Goal: Task Accomplishment & Management: Manage account settings

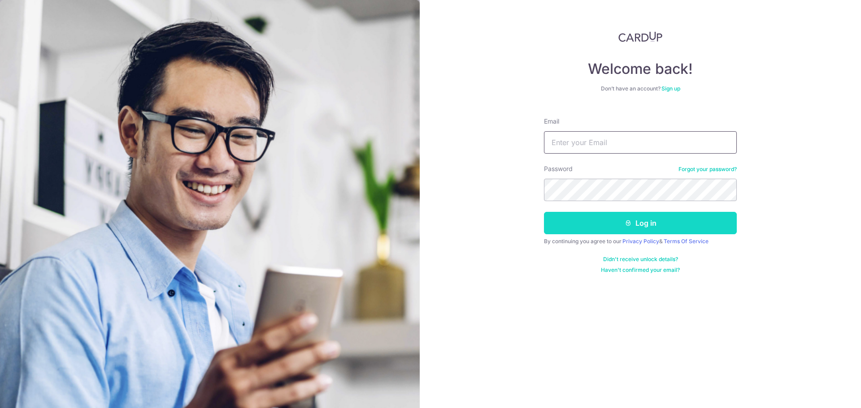
type input "[EMAIL_ADDRESS][DOMAIN_NAME]"
click at [614, 228] on button "Log in" at bounding box center [640, 223] width 193 height 22
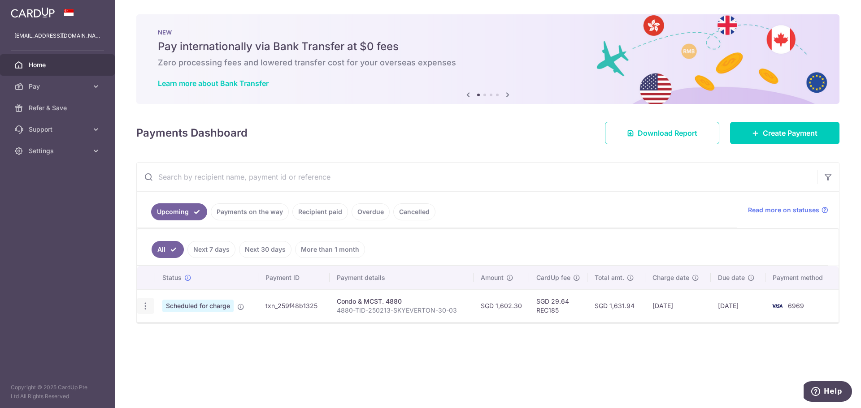
click at [142, 308] on icon "button" at bounding box center [145, 306] width 9 height 9
click at [203, 331] on span "Update payment" at bounding box center [193, 331] width 61 height 11
radio input "true"
type input "1,602.30"
type input "[DATE]"
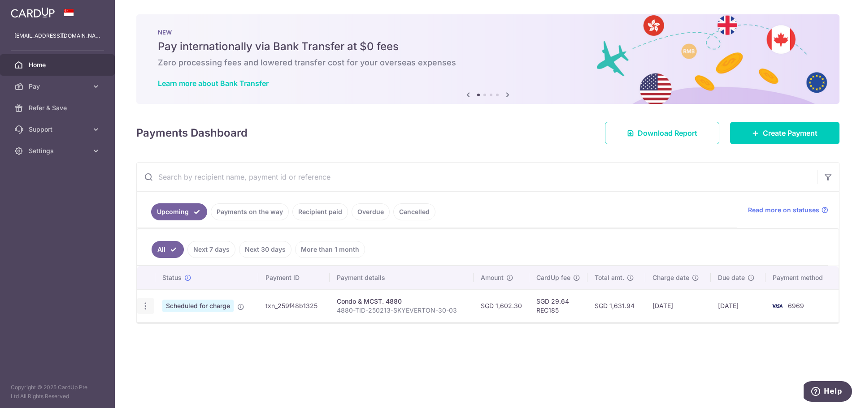
type input "4880-TID-250213-SKYEVERTON-30-03"
type input "REC185"
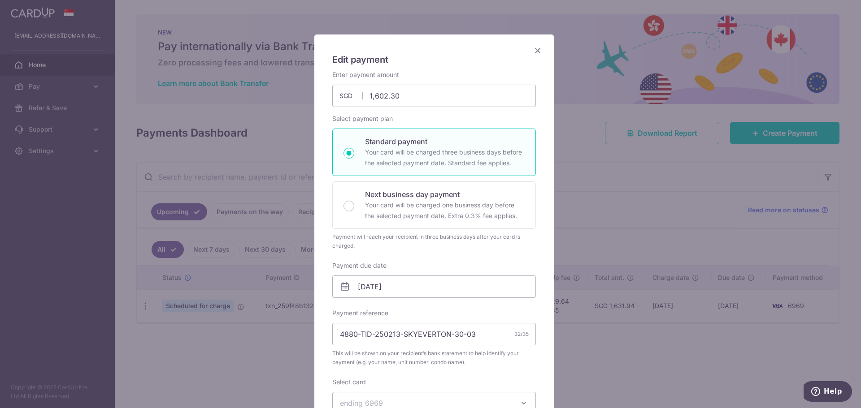
scroll to position [45, 0]
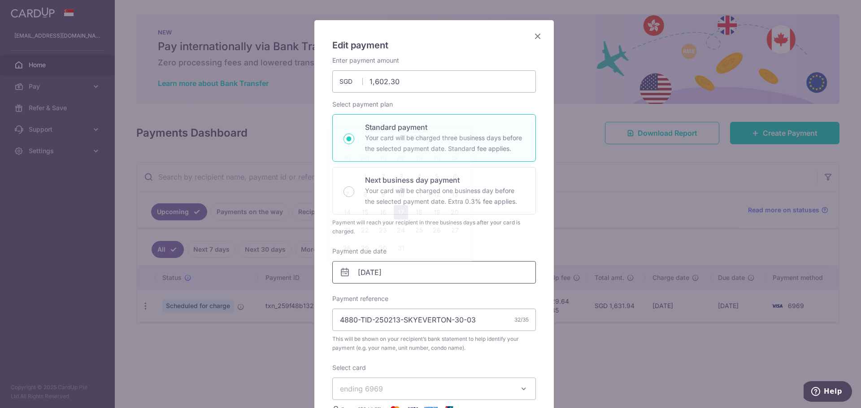
click at [387, 276] on input "[DATE]" at bounding box center [434, 272] width 204 height 22
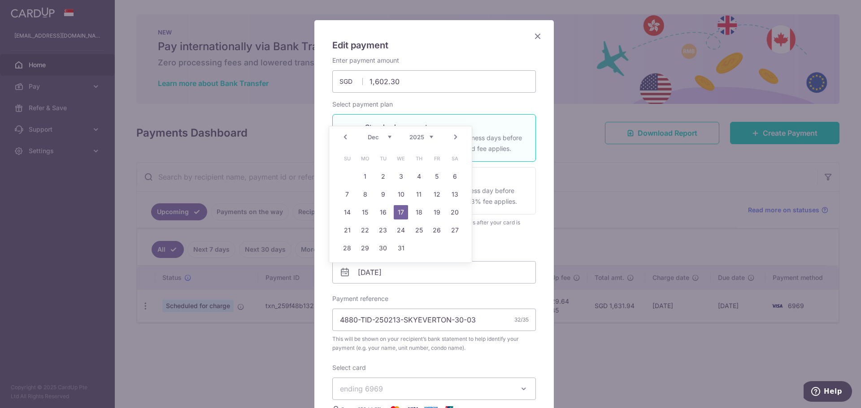
click at [345, 138] on link "Prev" at bounding box center [345, 137] width 11 height 11
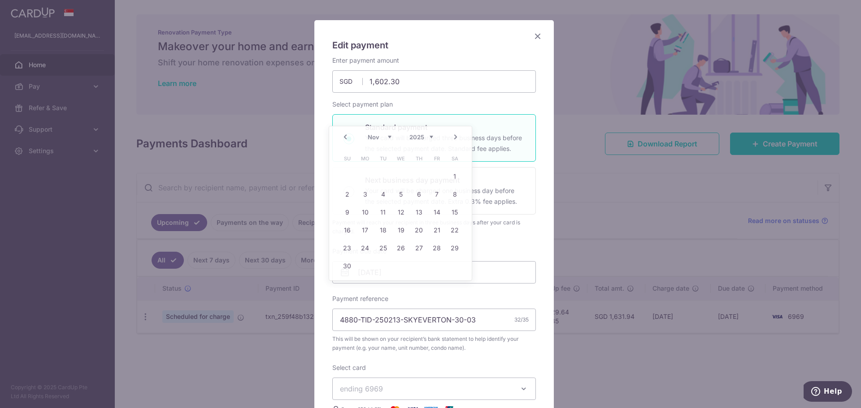
click at [534, 297] on div "Edit payment By clicking apply, you will make changes to all payments to 4880 s…" at bounding box center [433, 318] width 239 height 597
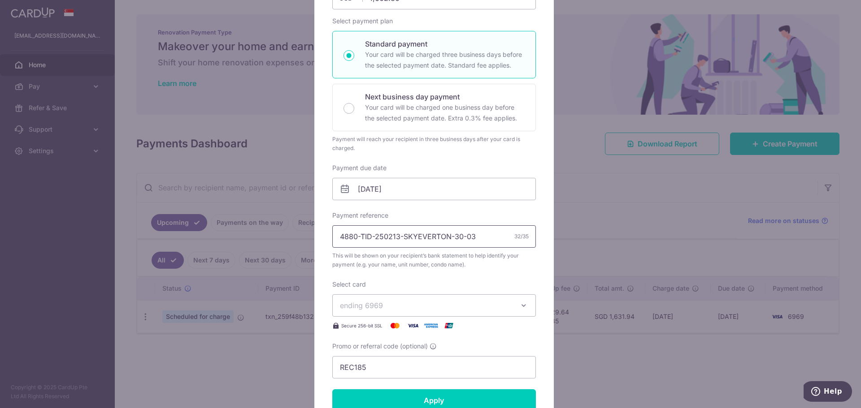
scroll to position [179, 0]
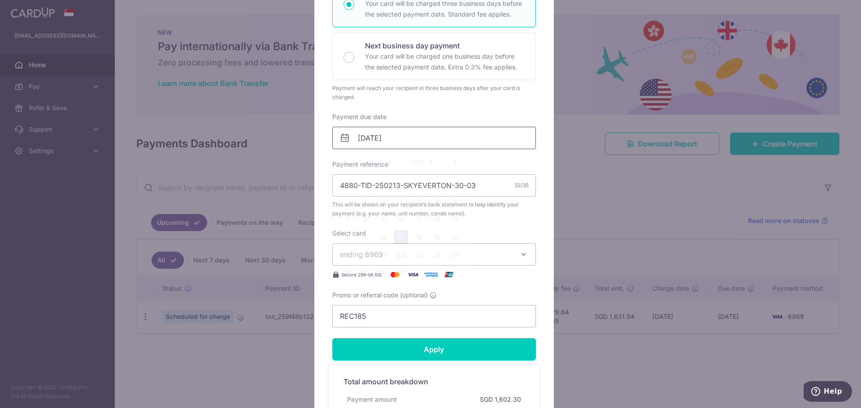
click at [409, 134] on input "17/12/2025" at bounding box center [434, 138] width 204 height 22
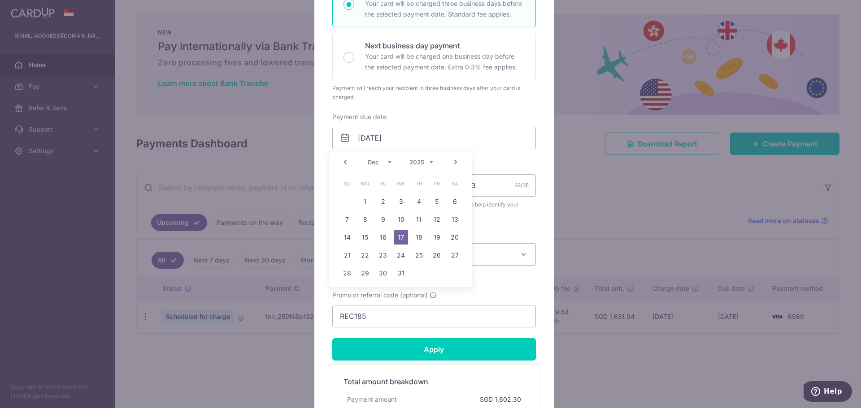
click at [376, 165] on div "Sep Oct Nov Dec 2025 2026 2027 2028 2029 2030 2031 2032 2033 2034 2035" at bounding box center [400, 163] width 65 height 8
click at [377, 164] on select "Sep Oct Nov Dec" at bounding box center [380, 162] width 24 height 7
click at [369, 260] on link "22" at bounding box center [365, 255] width 14 height 14
type input "22/09/2025"
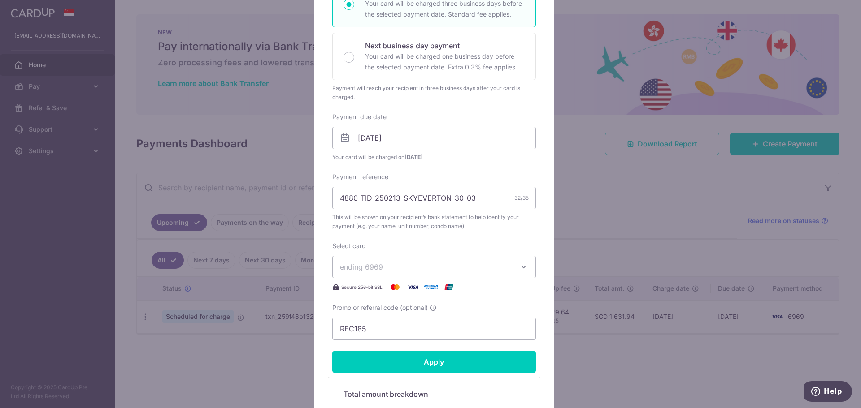
click at [509, 264] on button "ending 6969" at bounding box center [434, 267] width 204 height 22
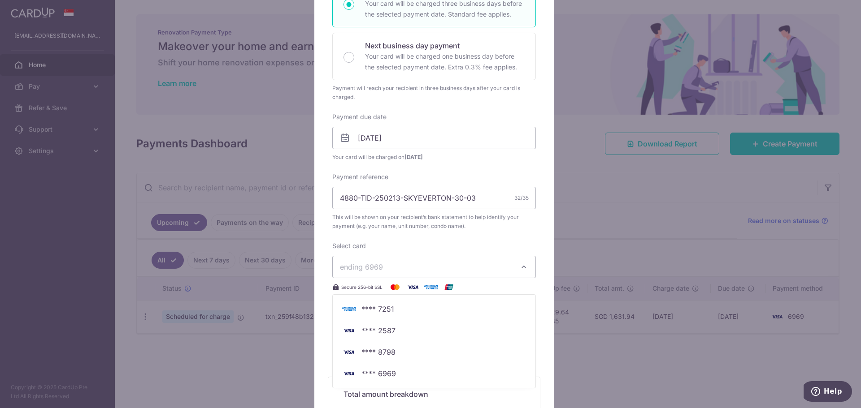
click at [509, 264] on button "ending 6969" at bounding box center [434, 267] width 204 height 22
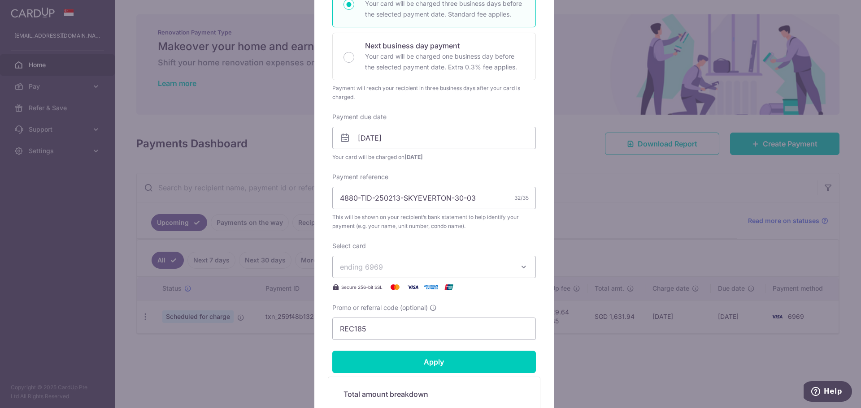
click at [508, 264] on button "ending 6969" at bounding box center [434, 267] width 204 height 22
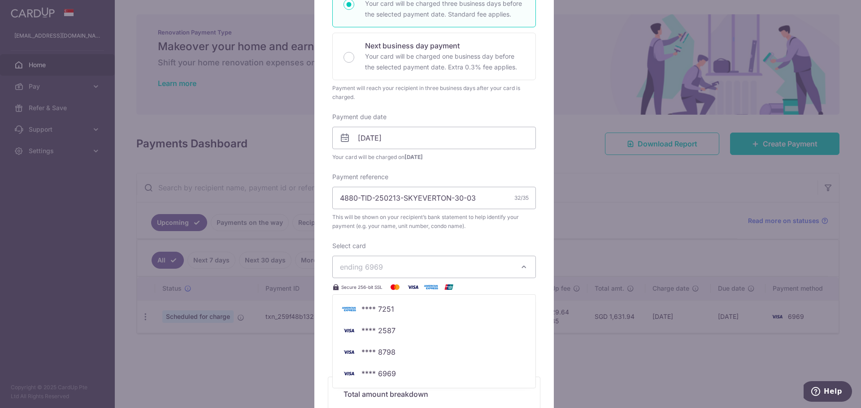
click at [508, 264] on span "ending 6969" at bounding box center [426, 267] width 172 height 11
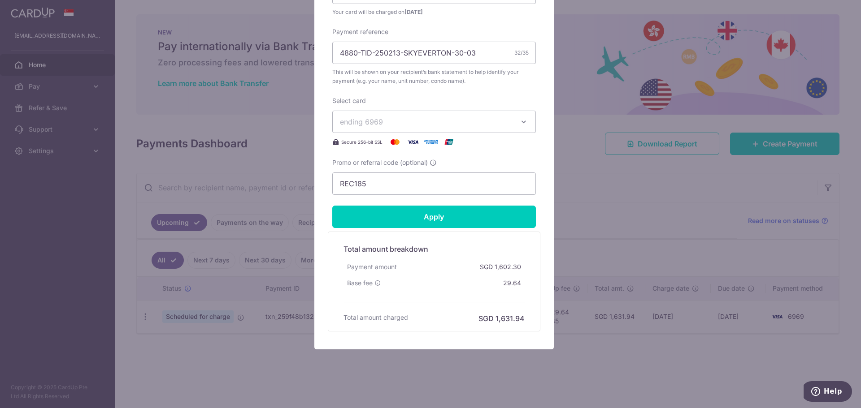
scroll to position [331, 0]
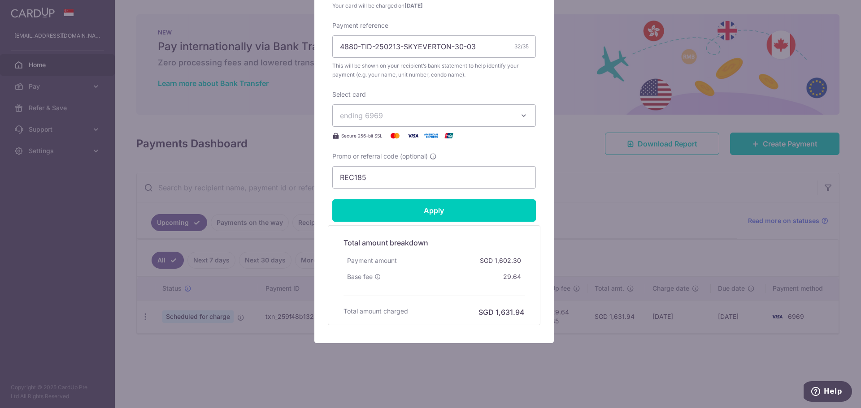
click at [691, 182] on div "Edit payment By clicking apply, you will make changes to all payments to 4880 s…" at bounding box center [430, 204] width 861 height 408
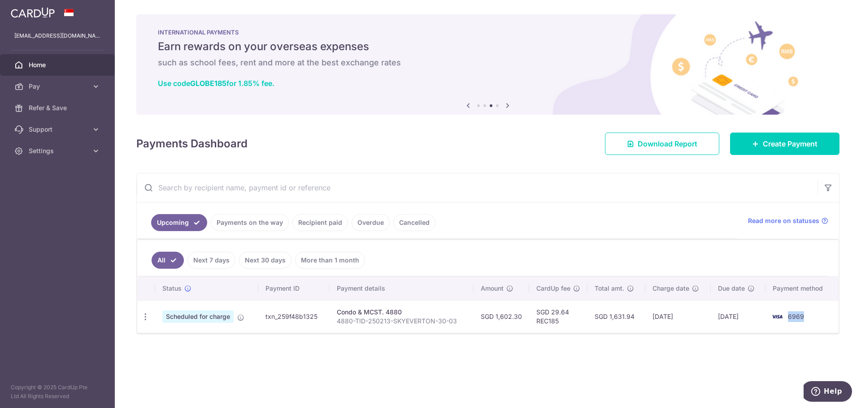
drag, startPoint x: 806, startPoint y: 317, endPoint x: 790, endPoint y: 318, distance: 15.8
click at [790, 318] on td "6969" at bounding box center [801, 316] width 73 height 33
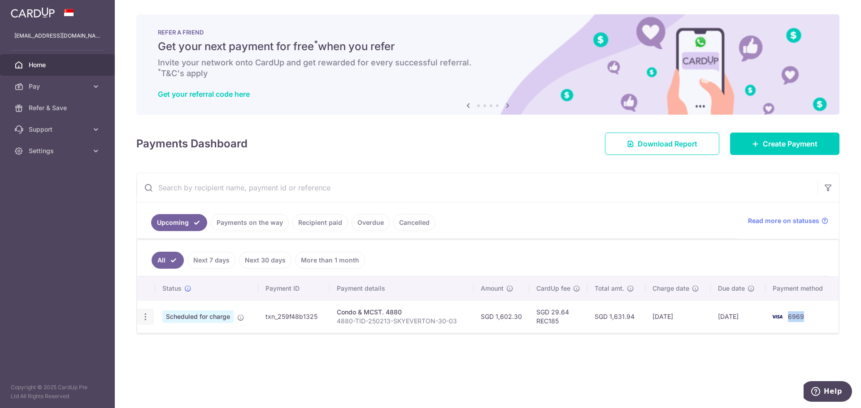
click at [144, 316] on icon "button" at bounding box center [145, 317] width 9 height 9
click at [186, 341] on span "Update payment" at bounding box center [193, 341] width 61 height 11
radio input "true"
type input "17/12/2025"
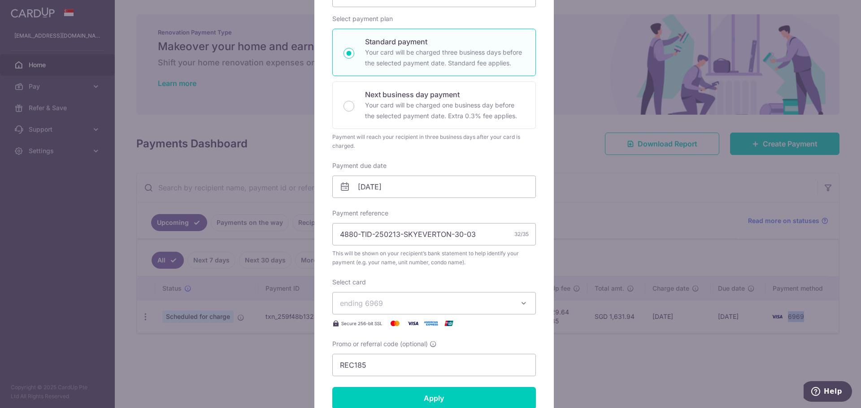
scroll to position [135, 0]
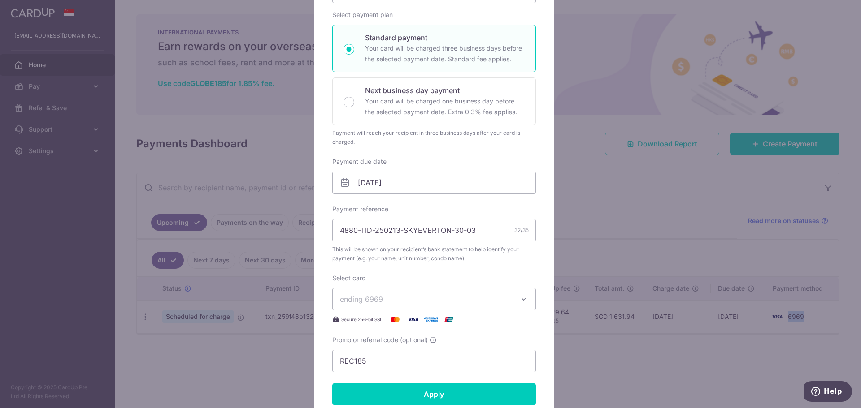
click at [511, 302] on button "ending 6969" at bounding box center [434, 299] width 204 height 22
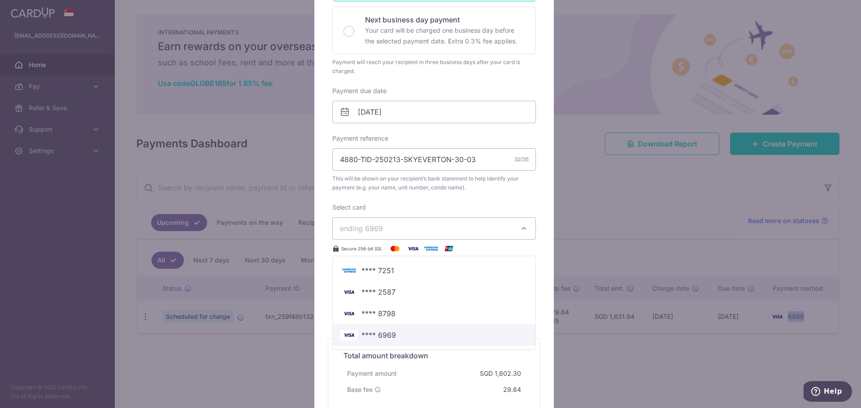
scroll to position [224, 0]
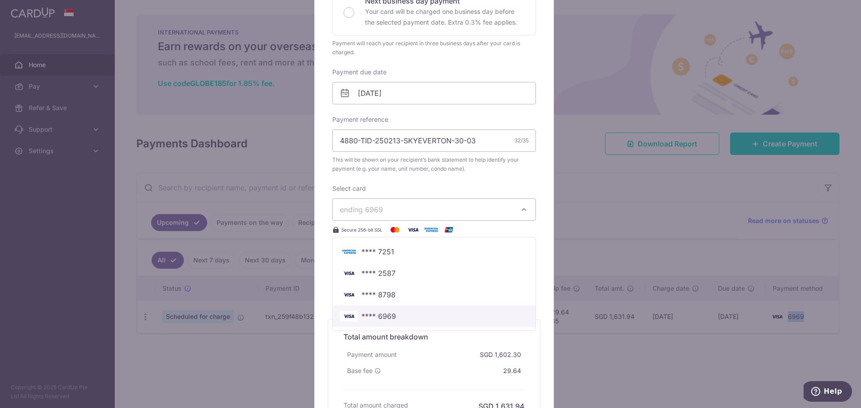
click at [420, 316] on span "**** 6969" at bounding box center [434, 316] width 188 height 11
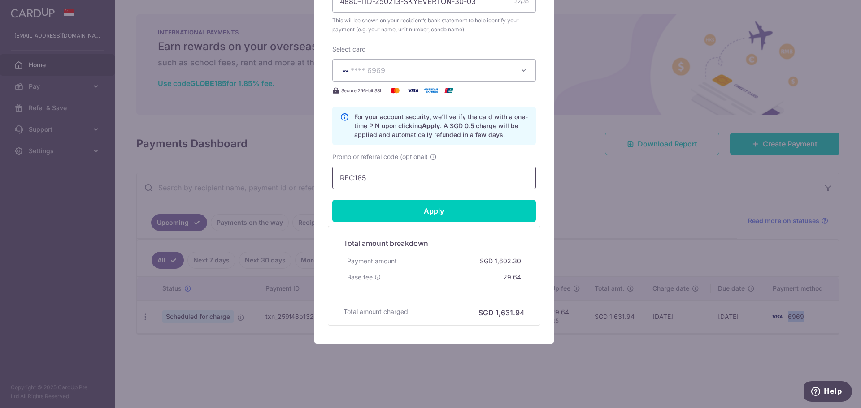
scroll to position [364, 0]
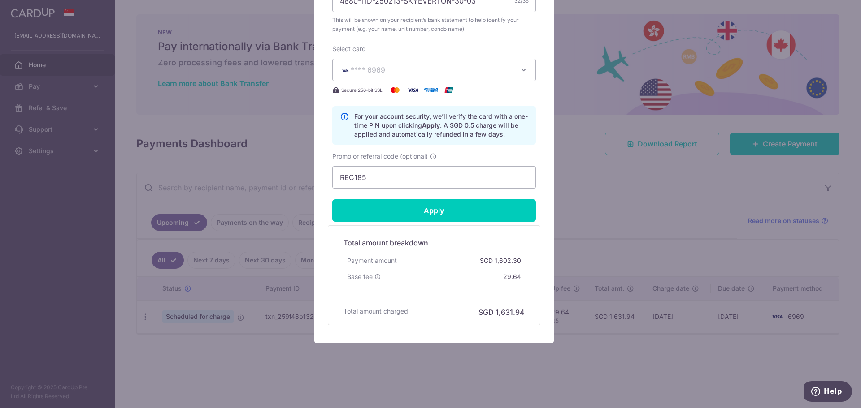
click at [633, 62] on div "Edit payment By clicking apply, you will make changes to all payments to 4880 s…" at bounding box center [430, 204] width 861 height 408
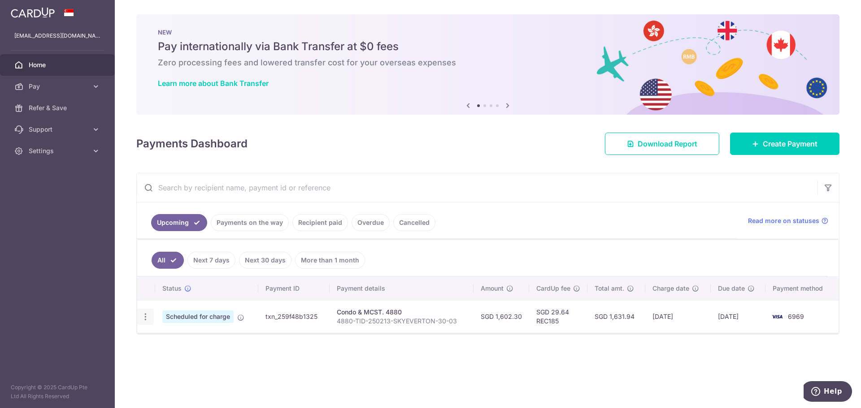
click at [144, 319] on icon "button" at bounding box center [145, 317] width 9 height 9
click at [392, 360] on div "Status Payment ID Payment details Amount CardUp fee Total amt. Charge date Due …" at bounding box center [487, 344] width 701 height 134
click at [144, 317] on icon "button" at bounding box center [145, 317] width 9 height 9
click at [197, 345] on span "Update payment" at bounding box center [193, 341] width 61 height 11
radio input "true"
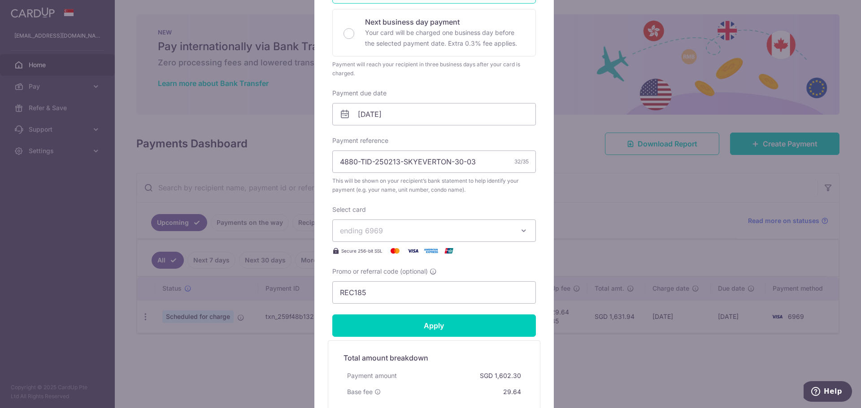
scroll to position [224, 0]
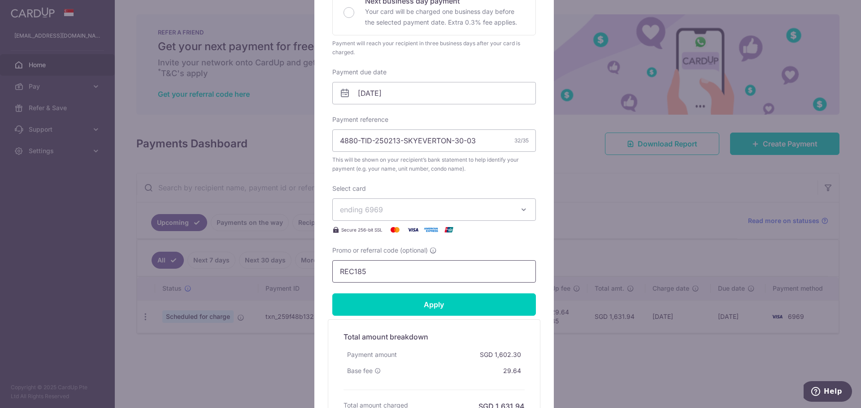
drag, startPoint x: 368, startPoint y: 269, endPoint x: 300, endPoint y: 269, distance: 67.7
click at [304, 270] on div "Edit payment By clicking apply, you will make changes to all payments to 4880 s…" at bounding box center [430, 204] width 861 height 408
paste input "OFF22"
type input "OFF225"
click at [390, 283] on form "By clicking apply, you will make changes to all payments to 4880 scheduled from…" at bounding box center [434, 148] width 204 height 543
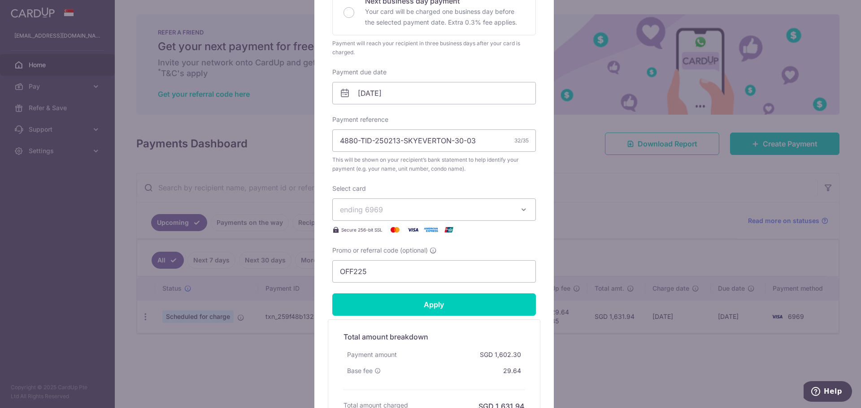
click at [401, 286] on form "By clicking apply, you will make changes to all payments to 4880 scheduled from…" at bounding box center [434, 148] width 204 height 543
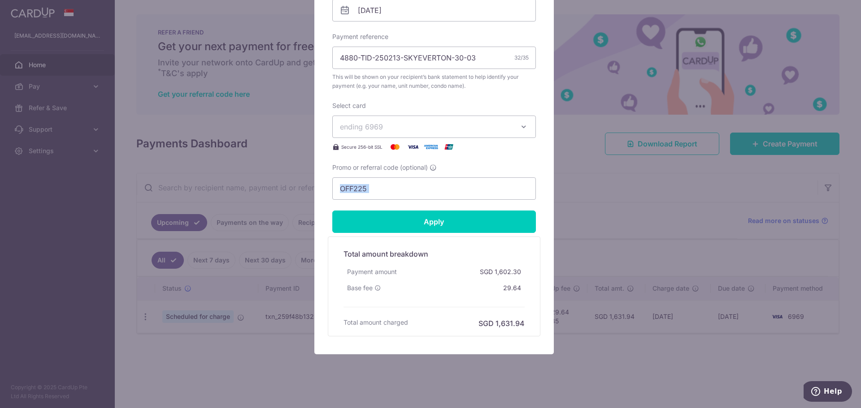
scroll to position [318, 0]
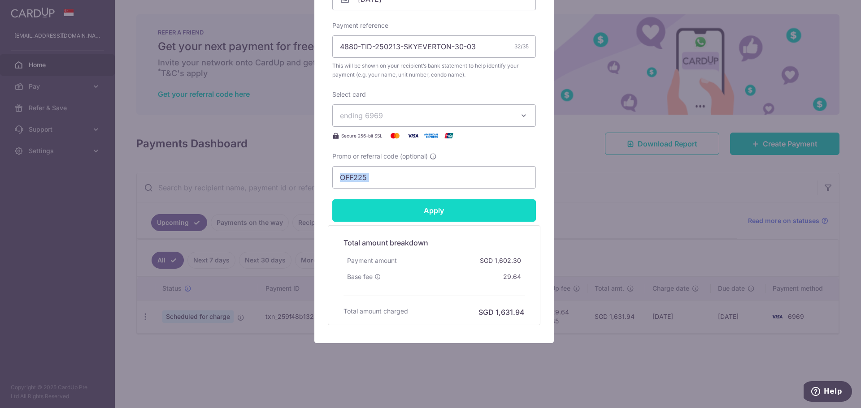
click at [409, 204] on input "Apply" at bounding box center [434, 211] width 204 height 22
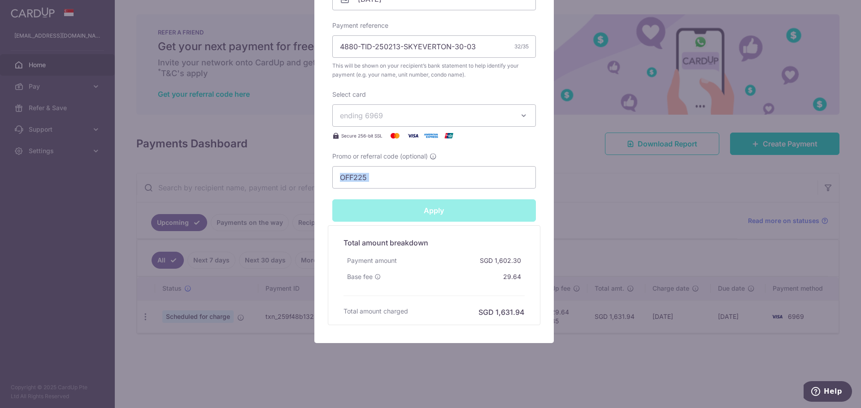
type input "Successfully Applied"
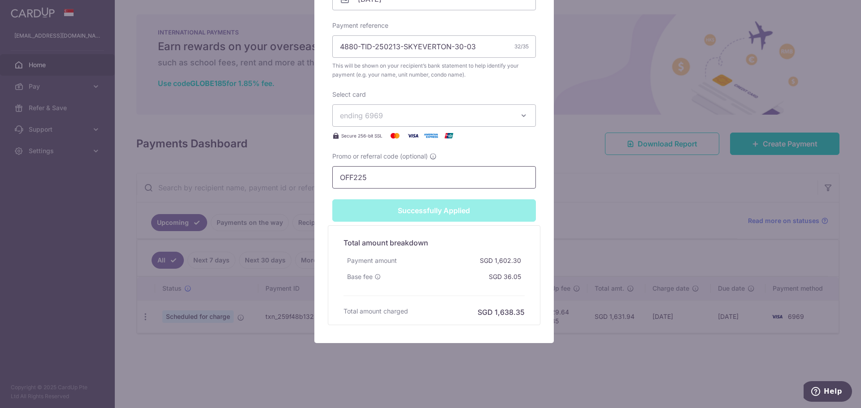
click at [417, 179] on input "OFF225" at bounding box center [434, 177] width 204 height 22
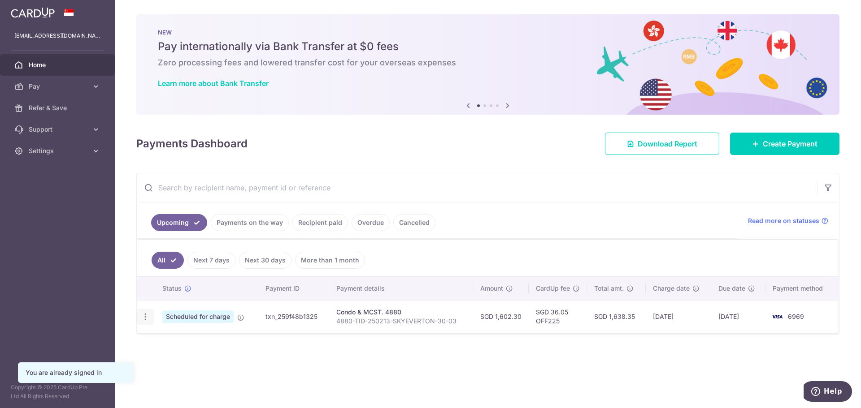
click at [149, 320] on icon "button" at bounding box center [145, 317] width 9 height 9
click at [212, 340] on span "Update payment" at bounding box center [193, 341] width 61 height 11
radio input "true"
type input "1,602.30"
type input "[DATE]"
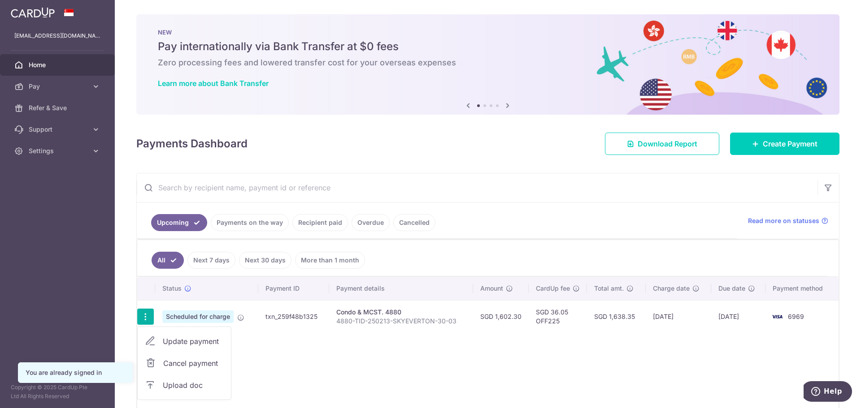
type input "4880-TID-250213-SKYEVERTON-30-03"
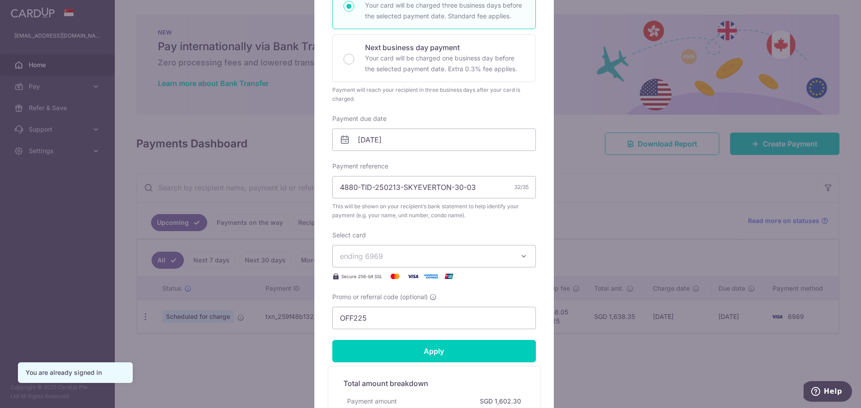
scroll to position [318, 0]
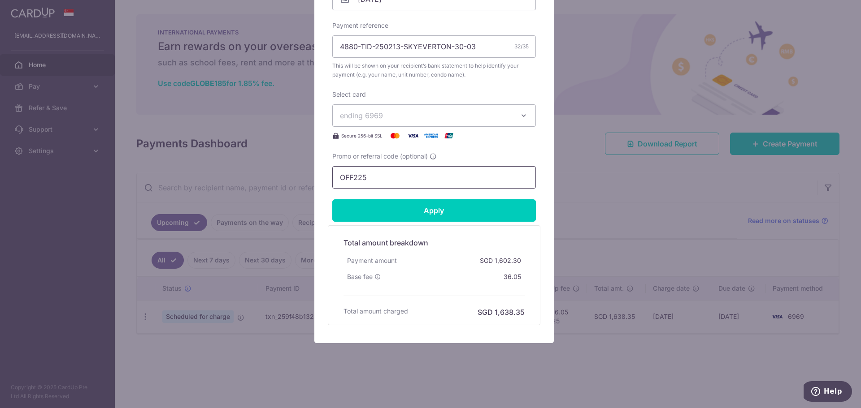
drag, startPoint x: 369, startPoint y: 174, endPoint x: 291, endPoint y: 178, distance: 79.0
click at [308, 180] on div "Edit payment By clicking apply, you will make changes to all payments to 4880 s…" at bounding box center [430, 204] width 861 height 408
paste input "REC18"
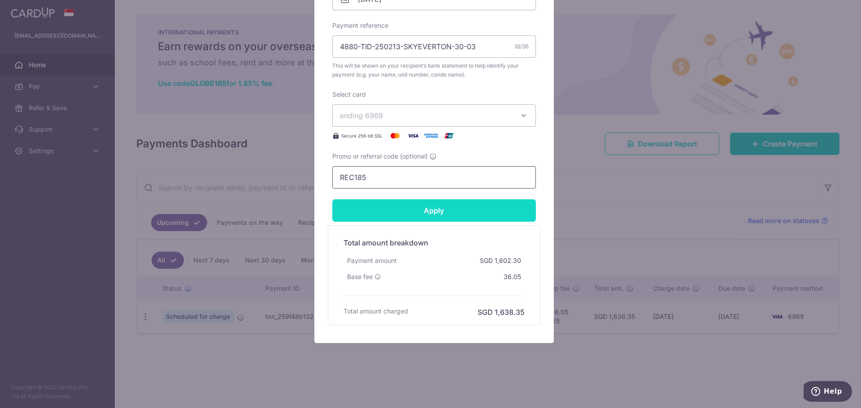
type input "REC185"
click at [400, 213] on input "Apply" at bounding box center [434, 211] width 204 height 22
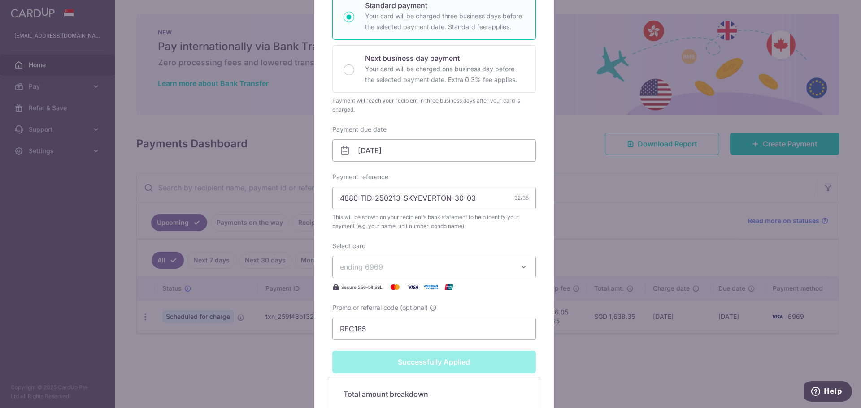
scroll to position [260, 0]
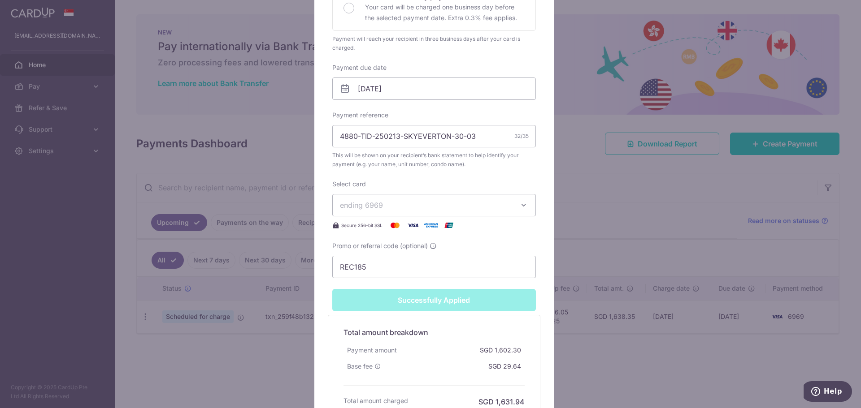
click at [447, 209] on span "ending 6969" at bounding box center [426, 205] width 172 height 11
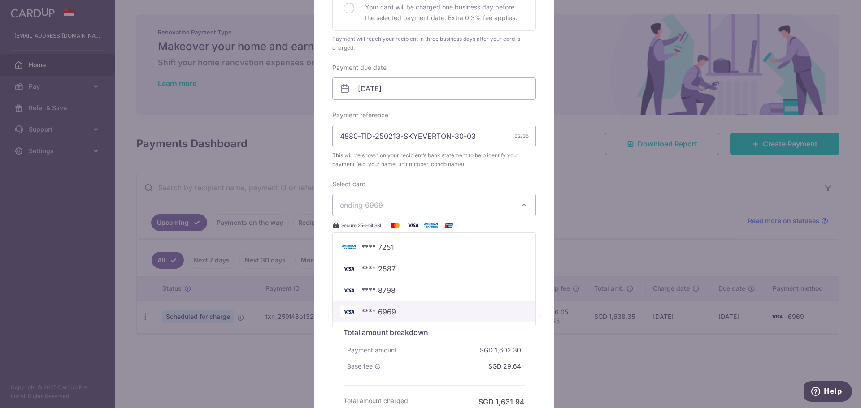
click at [400, 311] on span "**** 6969" at bounding box center [434, 312] width 188 height 11
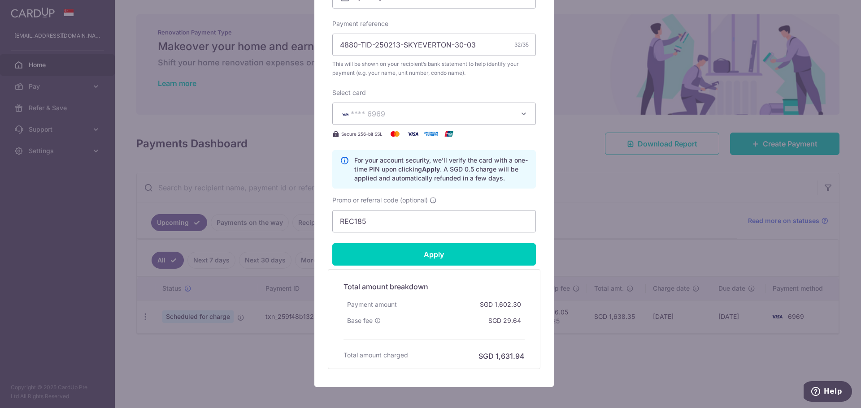
scroll to position [363, 0]
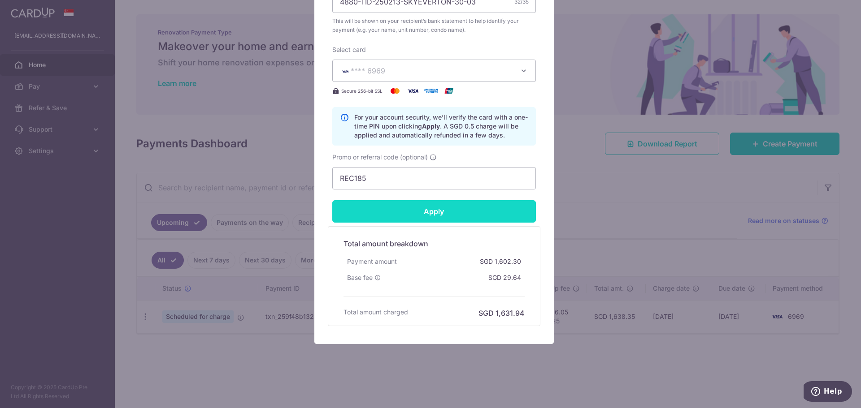
click at [433, 216] on input "Apply" at bounding box center [434, 211] width 204 height 22
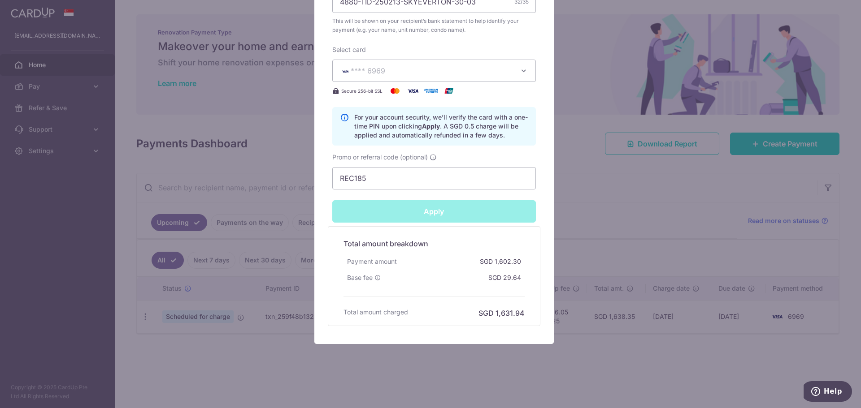
type input "Successfully Applied"
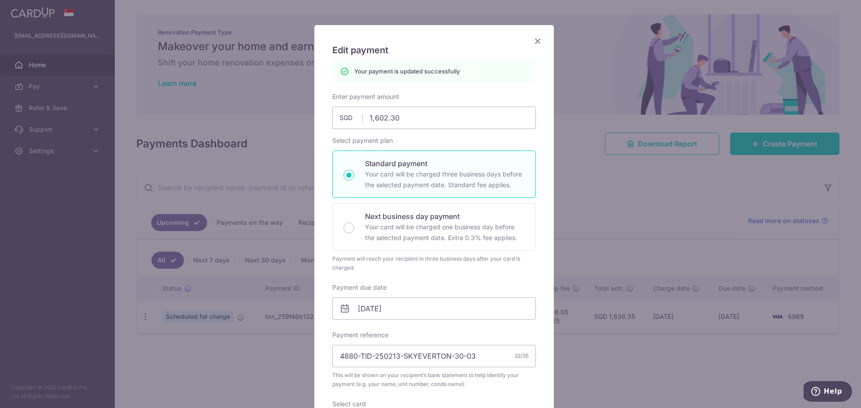
scroll to position [0, 0]
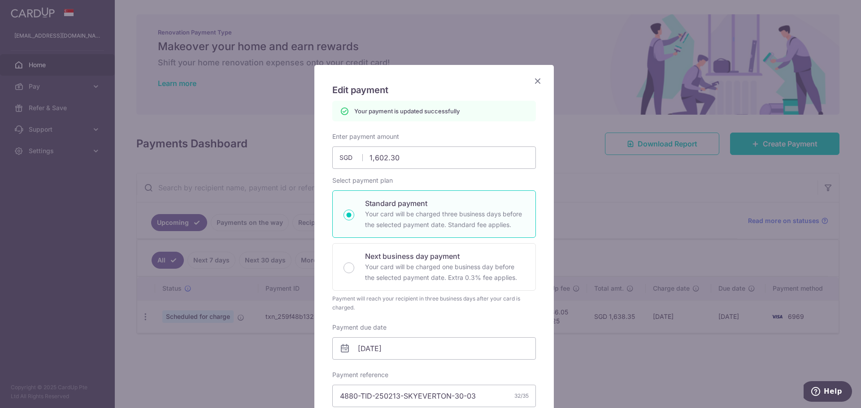
click at [533, 81] on icon "Close" at bounding box center [537, 80] width 11 height 11
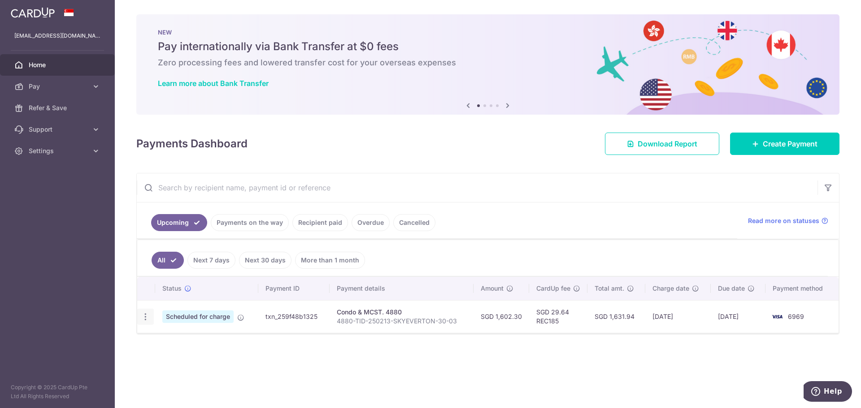
click at [144, 315] on icon "button" at bounding box center [145, 317] width 9 height 9
click at [197, 344] on span "Update payment" at bounding box center [193, 341] width 61 height 11
radio input "true"
type input "1,602.30"
type input "17/12/2025"
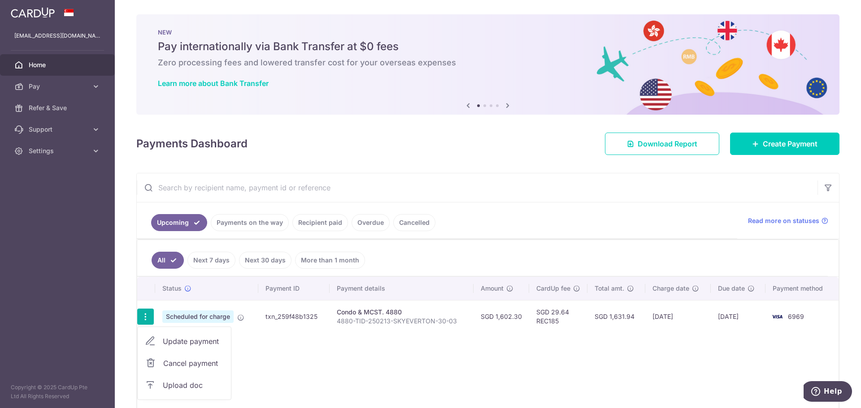
type input "4880-TID-250213-SKYEVERTON-30-03"
type input "REC185"
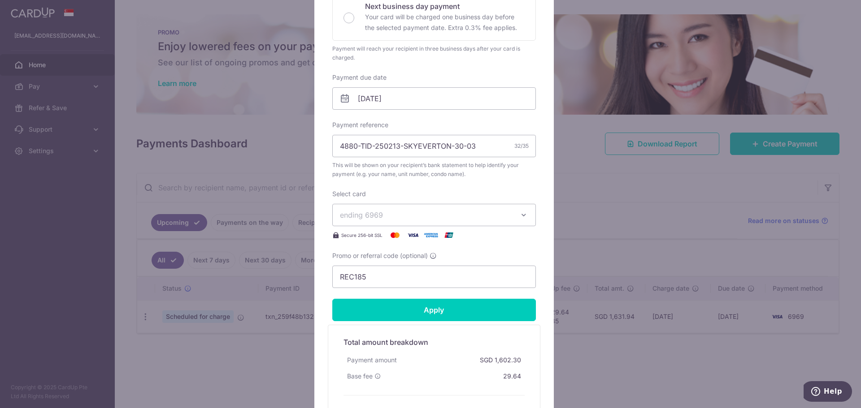
scroll to position [224, 0]
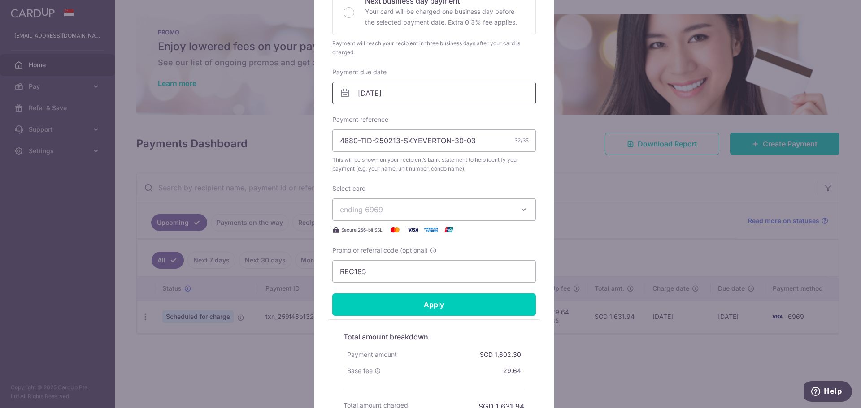
click at [424, 99] on input "17/12/2025" at bounding box center [434, 93] width 204 height 22
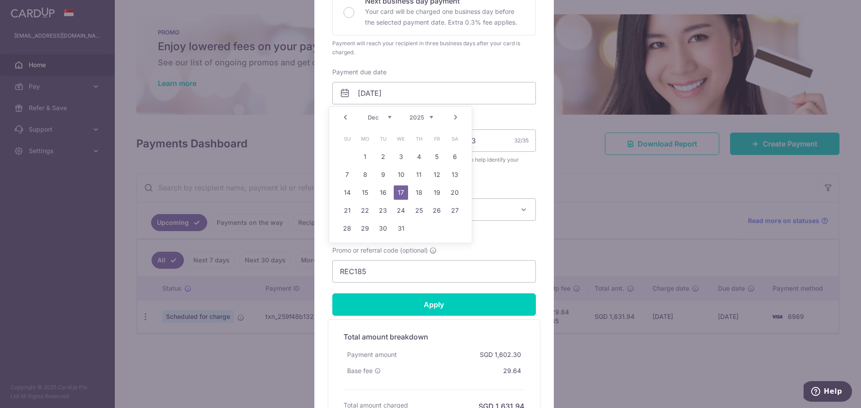
click at [346, 120] on link "Prev" at bounding box center [345, 117] width 11 height 11
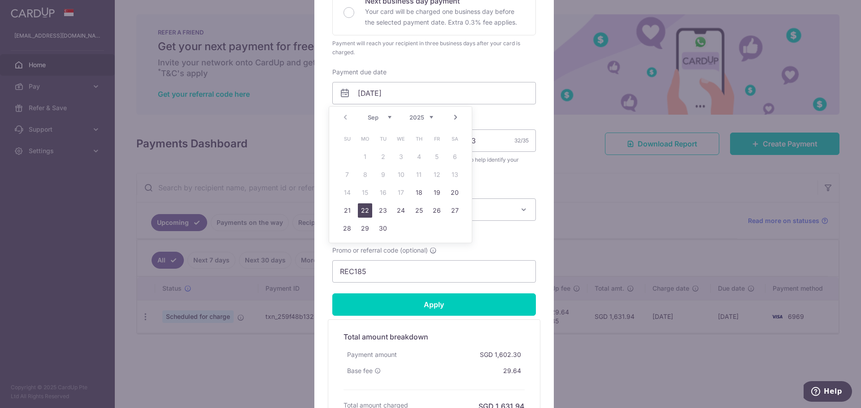
click at [363, 209] on link "22" at bounding box center [365, 211] width 14 height 14
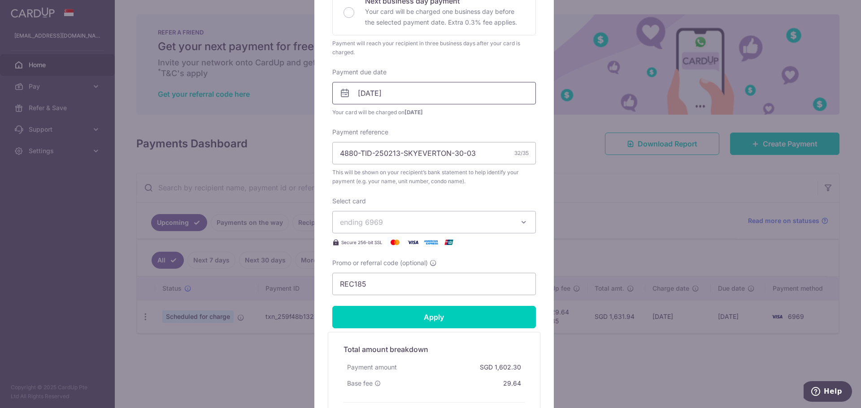
click at [391, 101] on input "22/09/2025" at bounding box center [434, 93] width 204 height 22
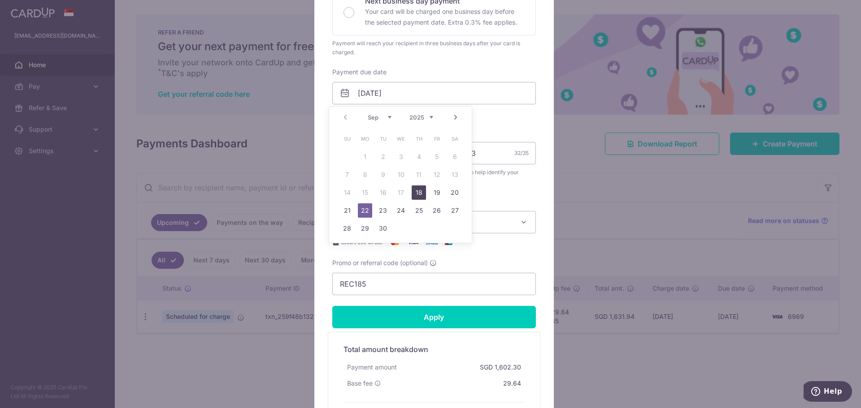
click at [420, 195] on link "18" at bounding box center [419, 193] width 14 height 14
type input "18/09/2025"
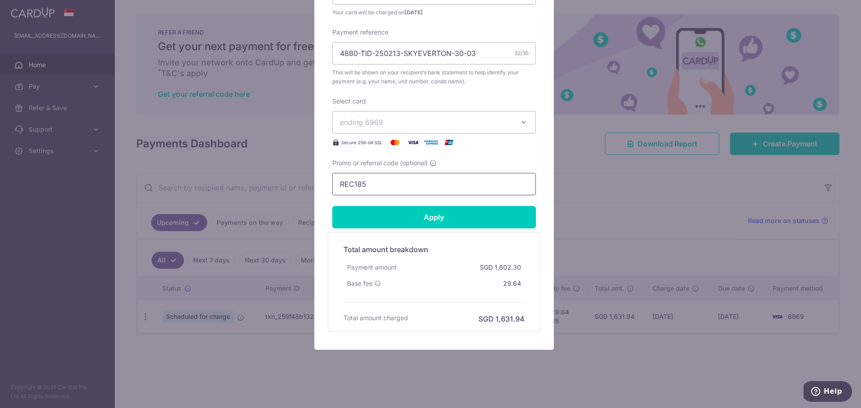
scroll to position [331, 0]
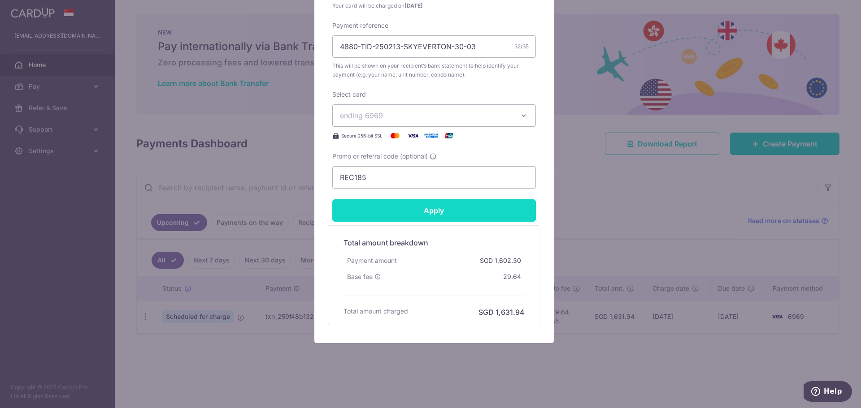
click at [435, 212] on input "Apply" at bounding box center [434, 211] width 204 height 22
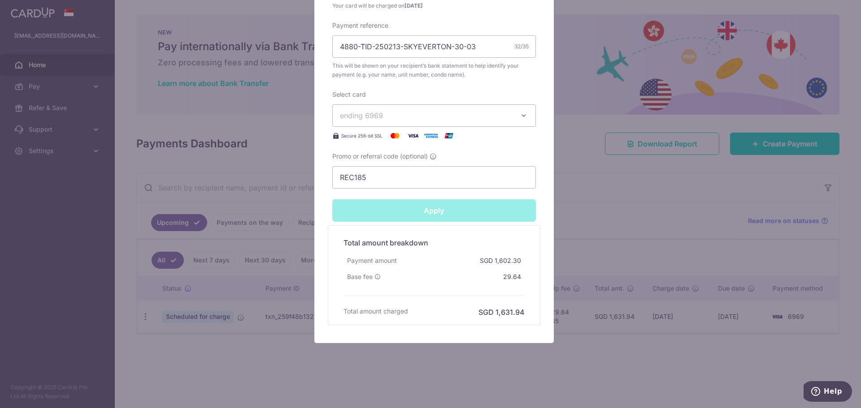
type input "Successfully Applied"
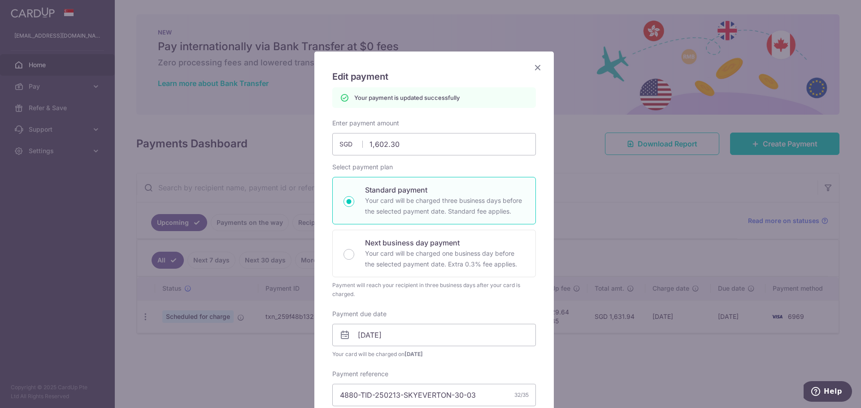
scroll to position [0, 0]
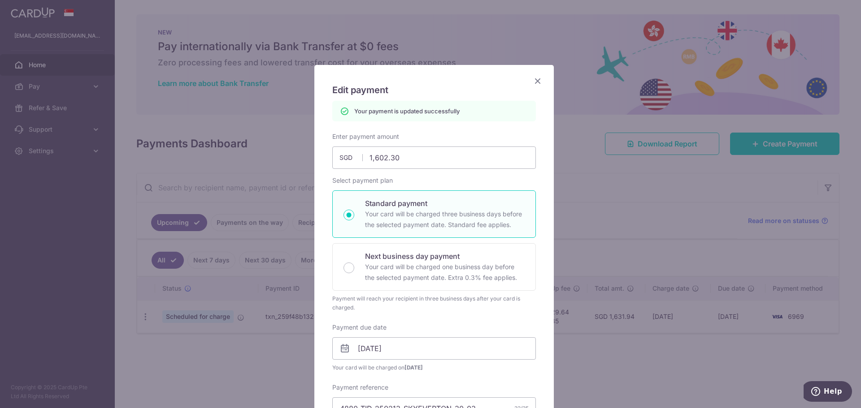
click at [602, 282] on div "Edit payment By clicking apply, you will make changes to all payments to 4880 s…" at bounding box center [430, 204] width 861 height 408
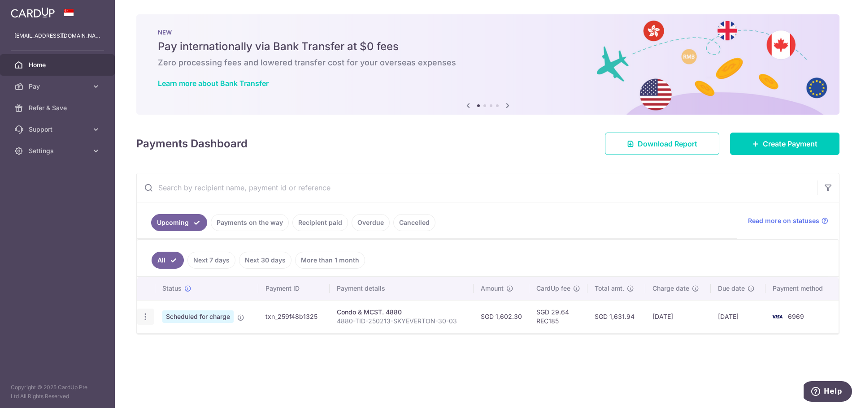
click at [144, 320] on icon "button" at bounding box center [145, 317] width 9 height 9
click at [279, 354] on div "Status Payment ID Payment details Amount CardUp fee Total amt. Charge date Due …" at bounding box center [487, 344] width 701 height 134
click at [764, 147] on span "Create Payment" at bounding box center [790, 144] width 55 height 11
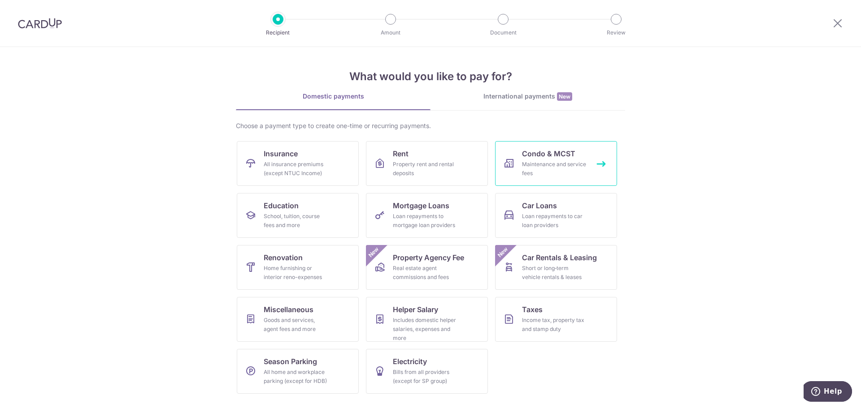
click at [518, 172] on link "Condo & MCST Maintenance and service fees" at bounding box center [556, 163] width 122 height 45
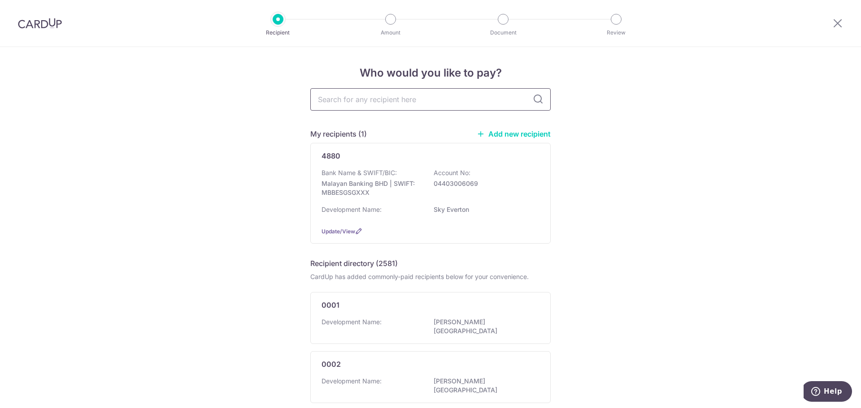
click at [392, 102] on input "text" at bounding box center [430, 99] width 240 height 22
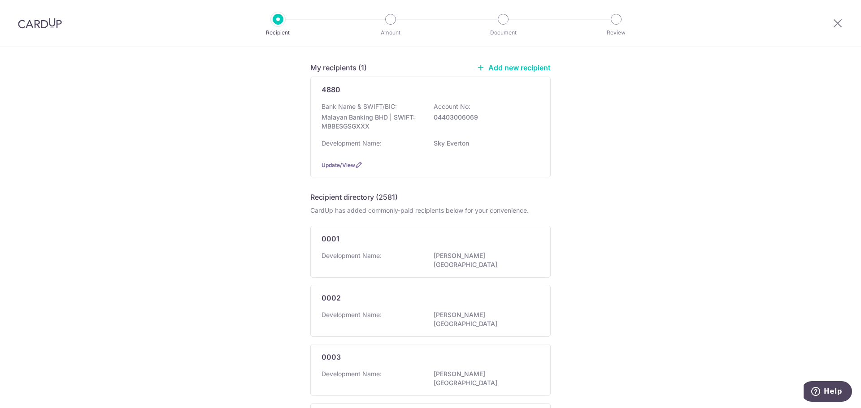
scroll to position [90, 0]
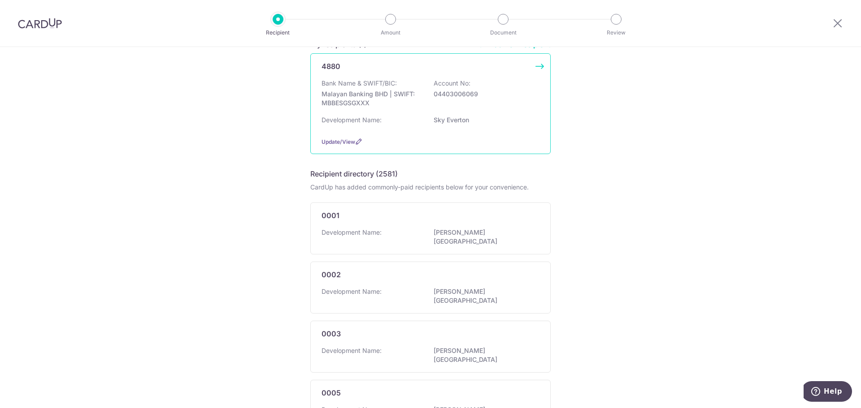
click at [376, 87] on p "Bank Name & SWIFT/BIC:" at bounding box center [358, 83] width 75 height 9
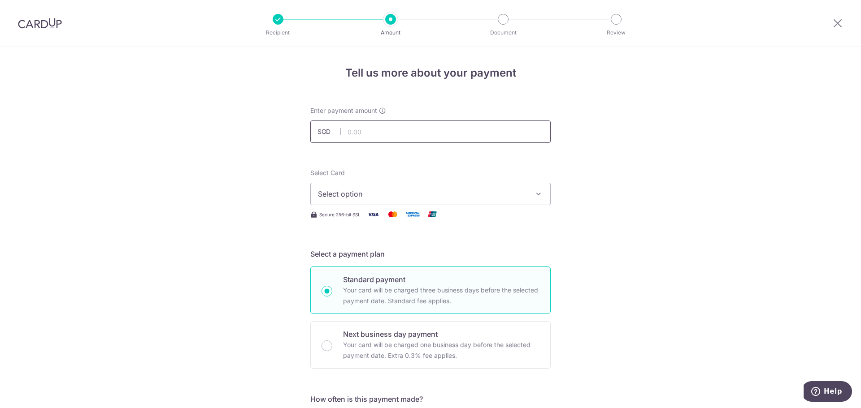
click at [368, 127] on input "text" at bounding box center [430, 132] width 240 height 22
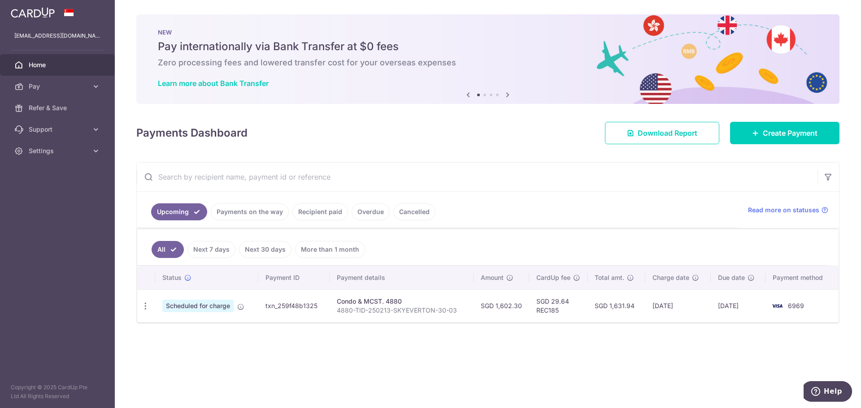
click at [182, 209] on link "Upcoming" at bounding box center [179, 212] width 56 height 17
click at [421, 215] on link "Cancelled" at bounding box center [414, 212] width 42 height 17
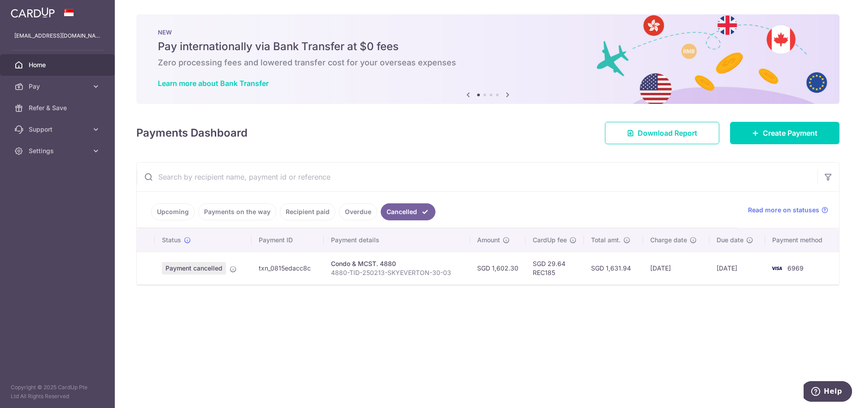
click at [196, 269] on span "Payment cancelled" at bounding box center [194, 268] width 64 height 13
click at [218, 270] on span "Payment cancelled" at bounding box center [194, 268] width 64 height 13
click at [236, 271] on icon at bounding box center [233, 269] width 7 height 7
click at [288, 216] on link "Recipient paid" at bounding box center [308, 212] width 56 height 17
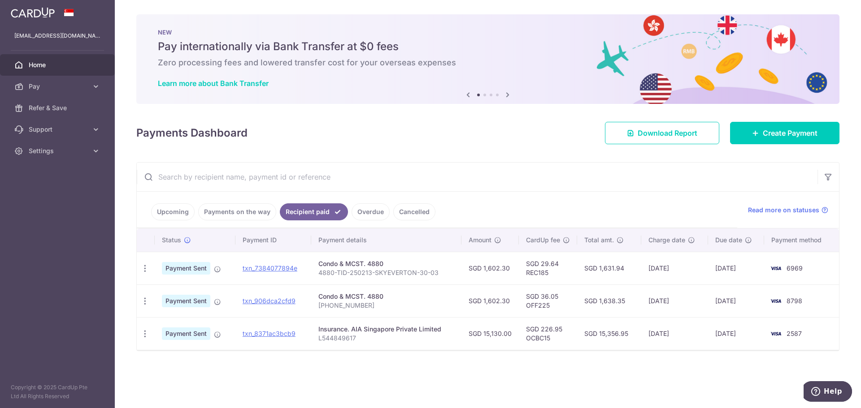
click at [180, 216] on link "Upcoming" at bounding box center [172, 212] width 43 height 17
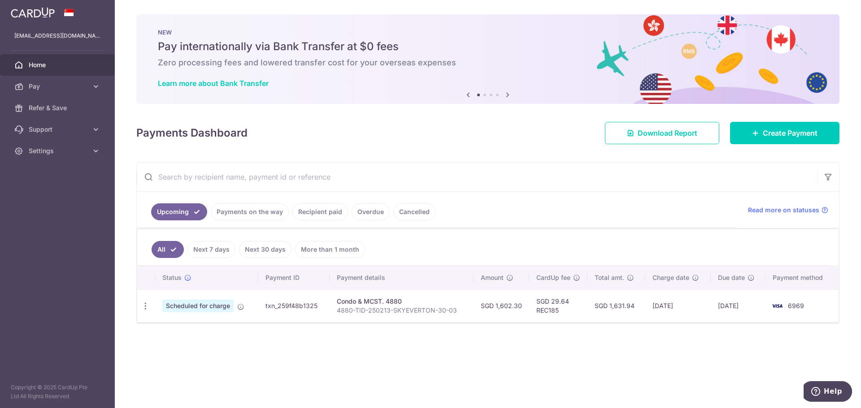
click at [226, 213] on link "Payments on the way" at bounding box center [250, 212] width 78 height 17
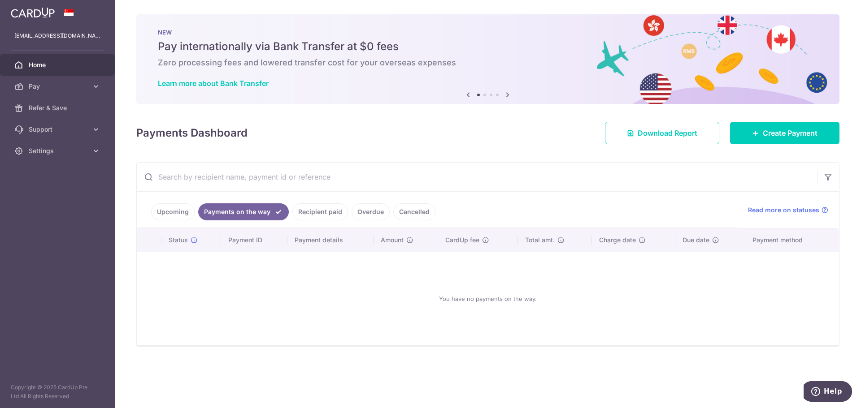
click at [304, 213] on link "Recipient paid" at bounding box center [320, 212] width 56 height 17
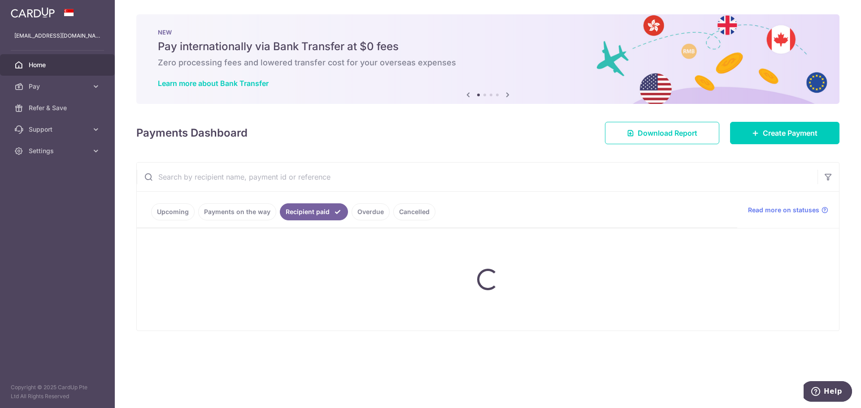
click at [395, 213] on link "Cancelled" at bounding box center [414, 212] width 42 height 17
click at [429, 213] on link "Cancelled" at bounding box center [408, 212] width 55 height 17
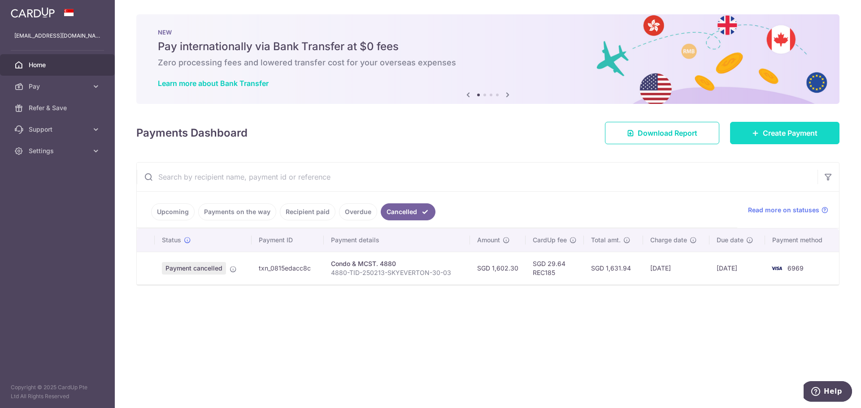
click at [766, 135] on span "Create Payment" at bounding box center [790, 133] width 55 height 11
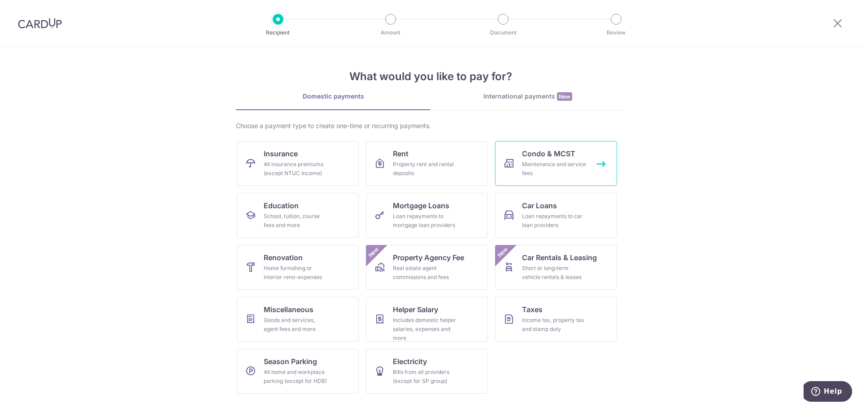
click at [552, 169] on div "Maintenance and service fees" at bounding box center [554, 169] width 65 height 18
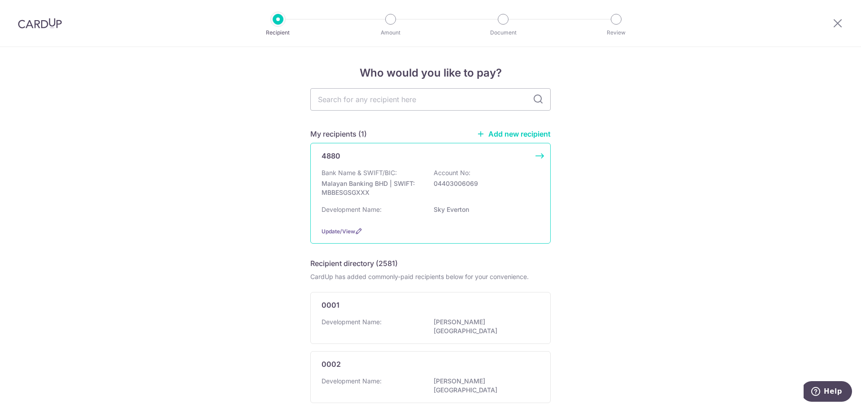
click at [434, 183] on p "04403006069" at bounding box center [484, 183] width 100 height 9
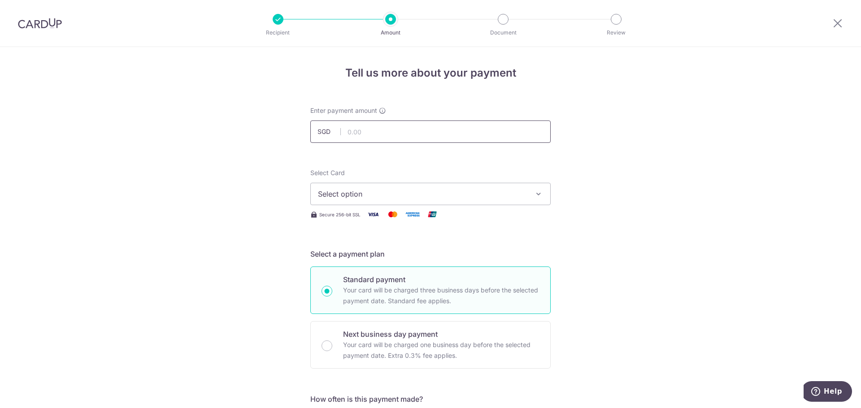
click at [385, 135] on input "text" at bounding box center [430, 132] width 240 height 22
type input "1,602.30"
click at [430, 201] on button "Select option" at bounding box center [430, 194] width 240 height 22
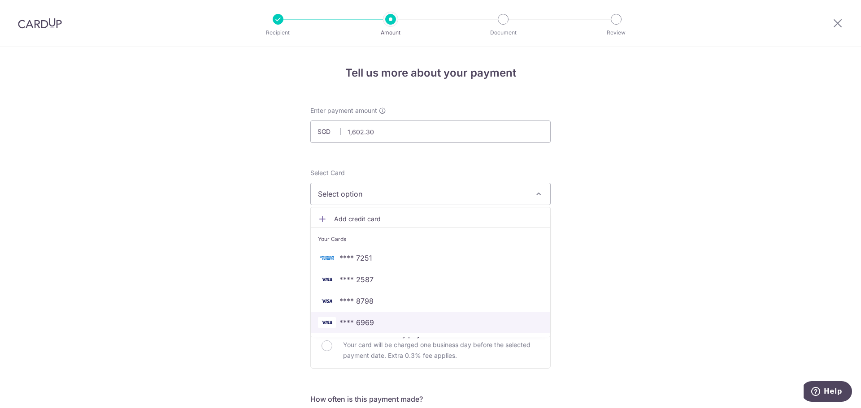
click at [413, 322] on span "**** 6969" at bounding box center [430, 322] width 225 height 11
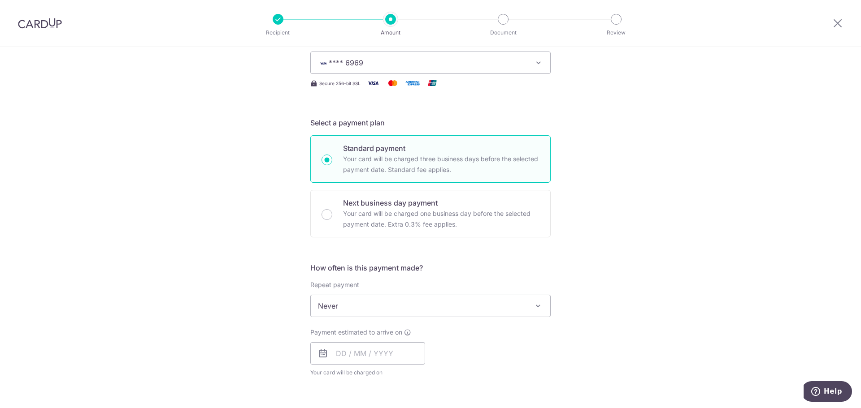
scroll to position [135, 0]
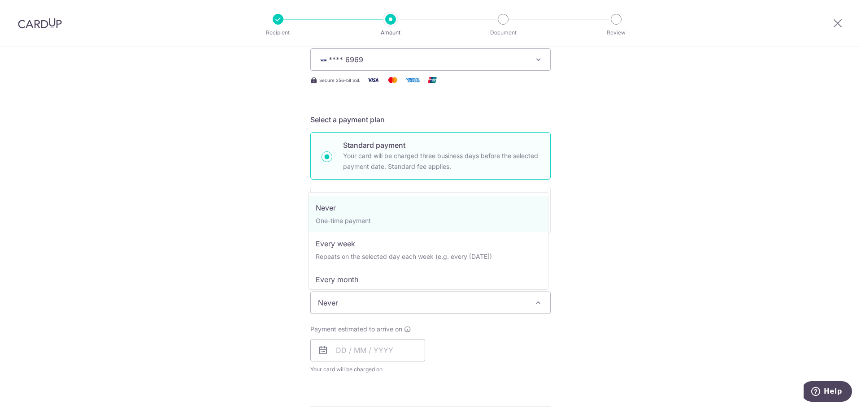
click at [425, 306] on span "Never" at bounding box center [430, 303] width 239 height 22
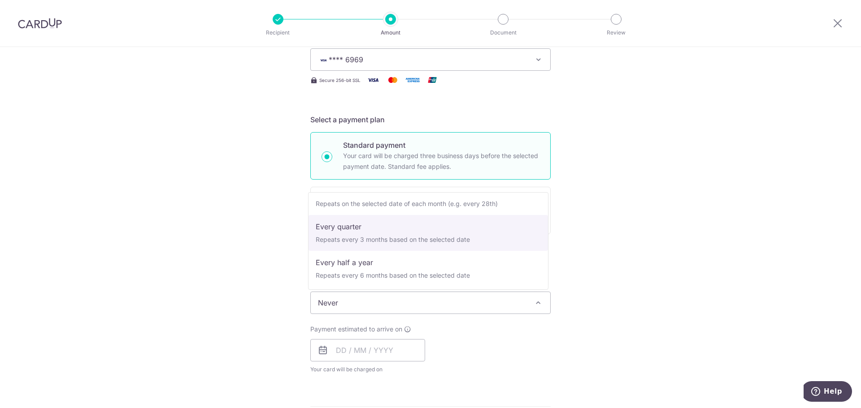
scroll to position [90, 0]
select select "4"
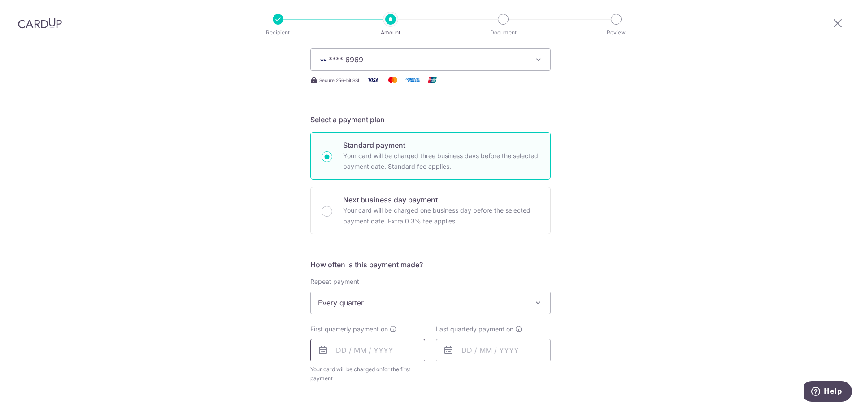
click at [363, 352] on input "text" at bounding box center [367, 350] width 115 height 22
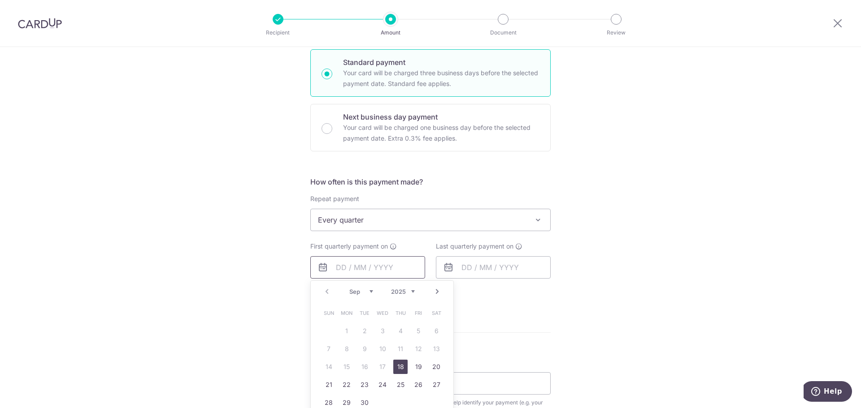
scroll to position [224, 0]
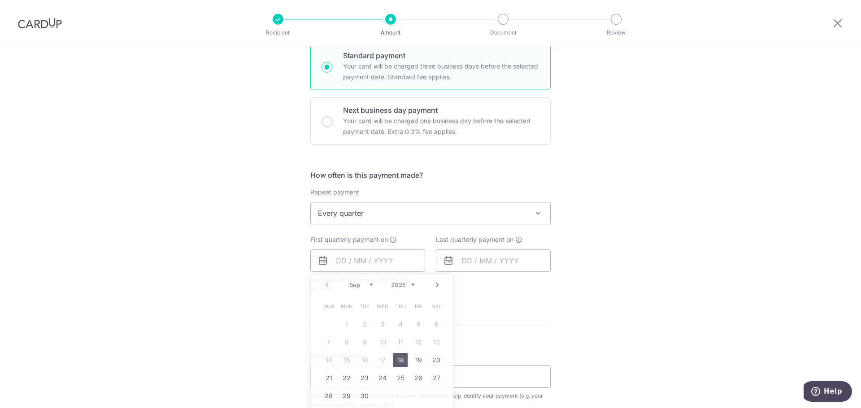
click at [519, 332] on form "Enter payment amount SGD 1,602.30 1602.30 Select Card **** 6969 Add credit card…" at bounding box center [430, 241] width 240 height 719
click at [382, 265] on input "text" at bounding box center [367, 261] width 115 height 22
click at [433, 285] on link "Next" at bounding box center [437, 285] width 11 height 11
click at [435, 285] on link "Next" at bounding box center [437, 285] width 11 height 11
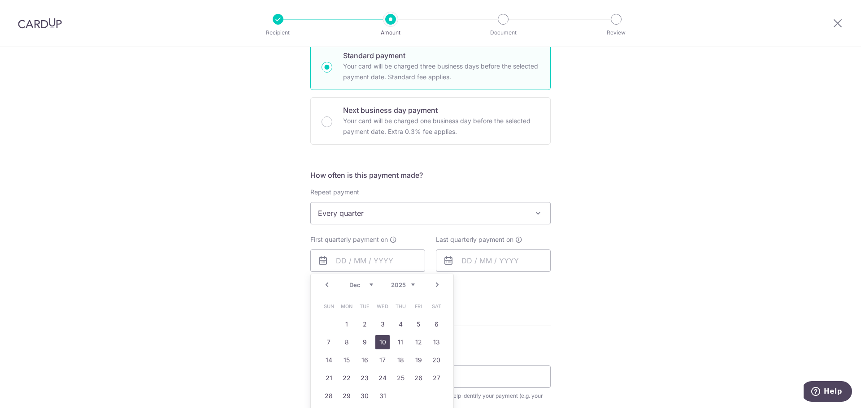
click at [375, 345] on link "10" at bounding box center [382, 342] width 14 height 14
type input "[DATE]"
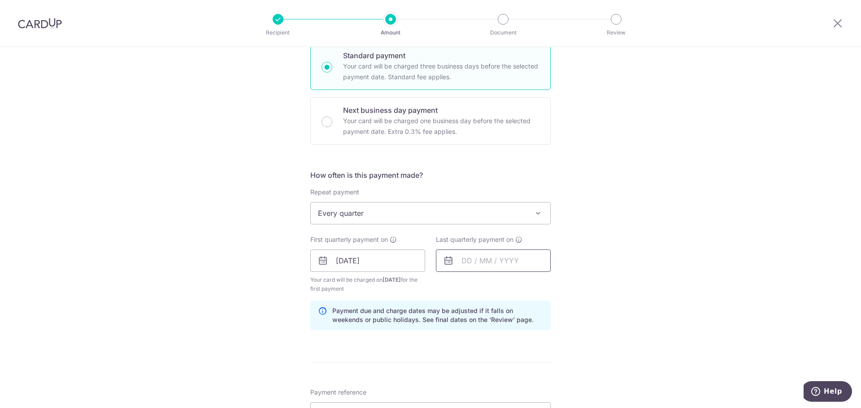
click at [462, 264] on input "text" at bounding box center [493, 261] width 115 height 22
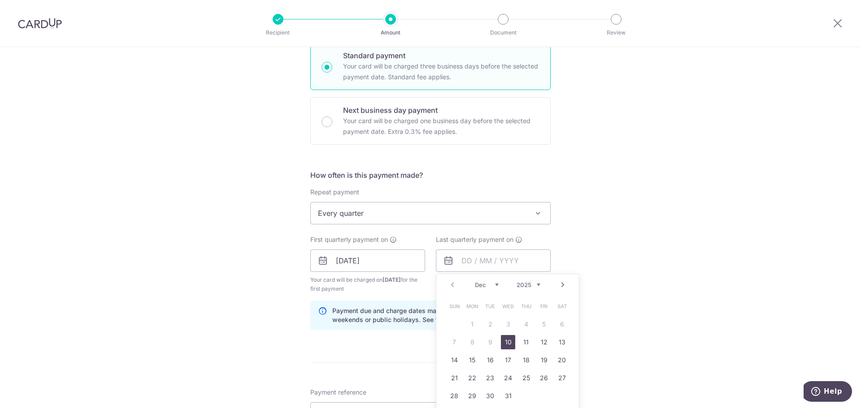
click at [560, 284] on link "Next" at bounding box center [562, 285] width 11 height 11
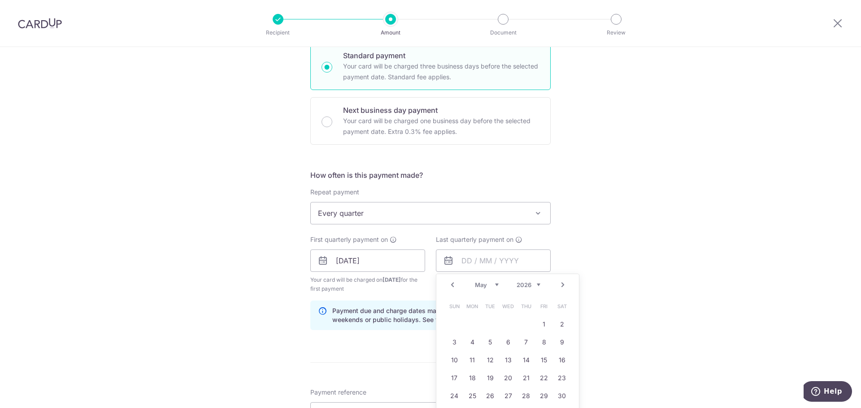
click at [560, 284] on link "Next" at bounding box center [562, 285] width 11 height 11
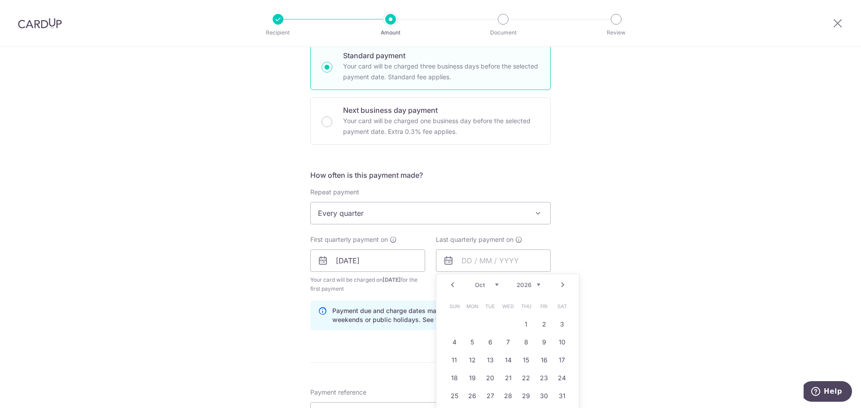
click at [560, 284] on link "Next" at bounding box center [562, 285] width 11 height 11
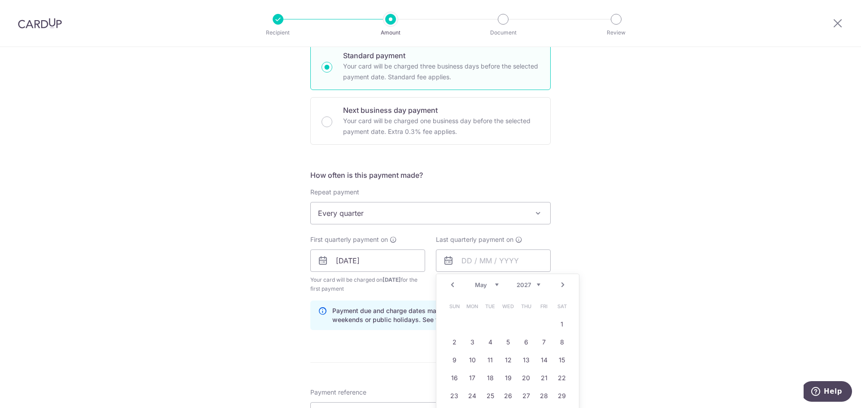
click at [560, 284] on link "Next" at bounding box center [562, 285] width 11 height 11
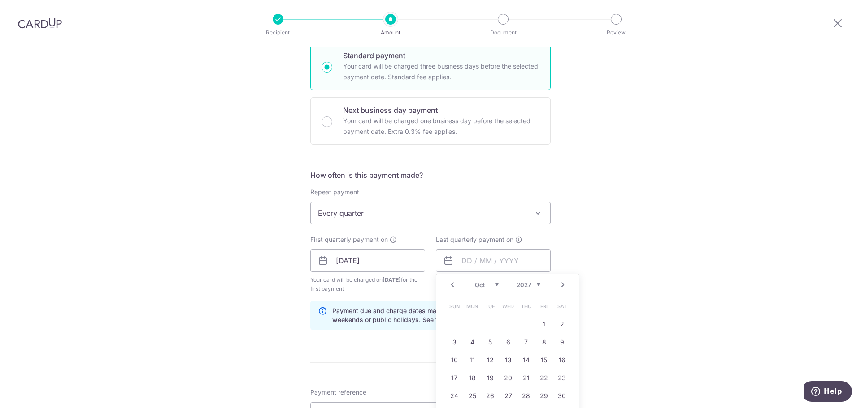
click at [560, 284] on link "Next" at bounding box center [562, 285] width 11 height 11
click at [491, 343] on link "9" at bounding box center [490, 342] width 14 height 14
type input "[DATE]"
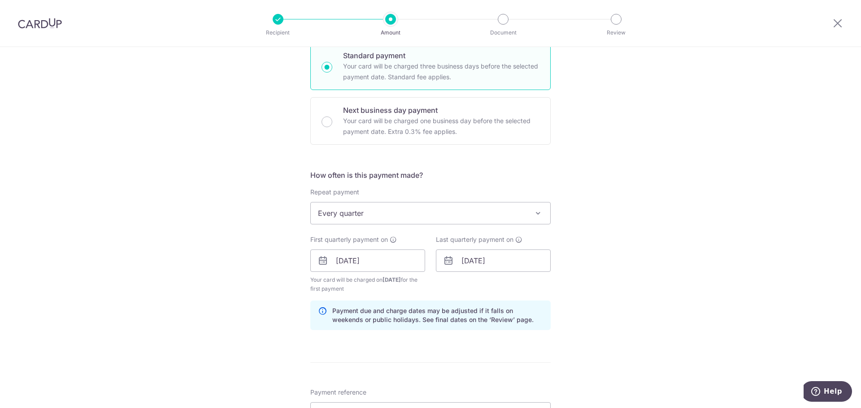
click at [617, 347] on div "Tell us more about your payment Enter payment amount SGD 1,602.30 1602.30 Selec…" at bounding box center [430, 251] width 861 height 857
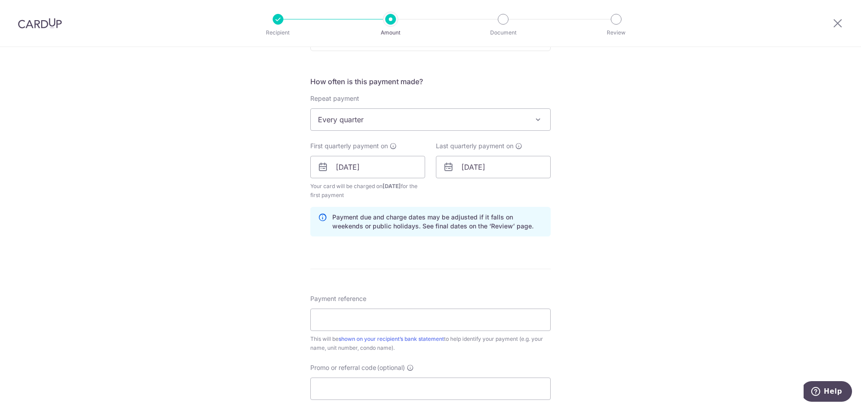
scroll to position [314, 0]
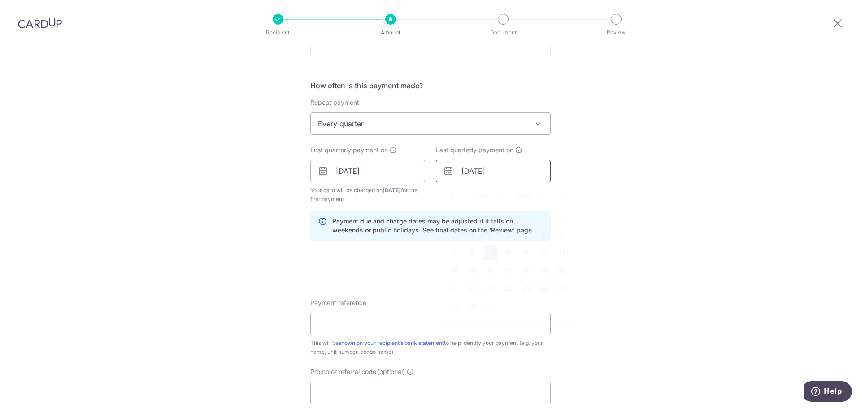
click at [501, 172] on input "[DATE]" at bounding box center [493, 171] width 115 height 22
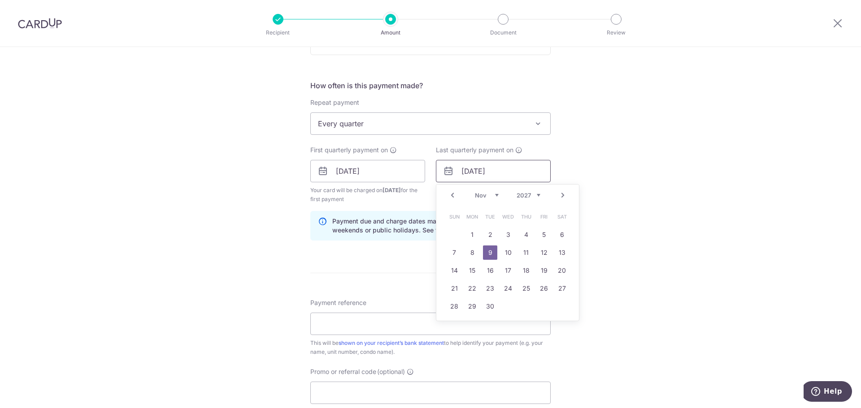
drag, startPoint x: 506, startPoint y: 174, endPoint x: 430, endPoint y: 176, distance: 76.3
click at [430, 176] on div "Last quarterly payment on [DATE] Prev Next Jan Feb Mar Apr May Jun [DATE] Aug S…" at bounding box center [493, 175] width 126 height 58
click at [559, 197] on link "Next" at bounding box center [562, 195] width 11 height 11
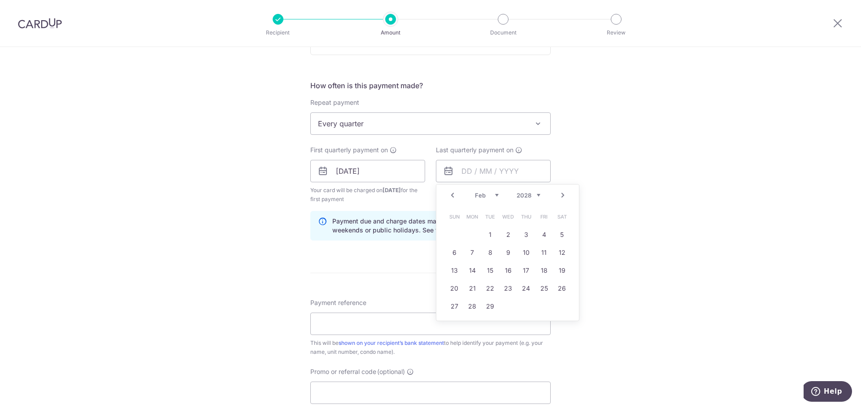
click at [559, 197] on link "Next" at bounding box center [562, 195] width 11 height 11
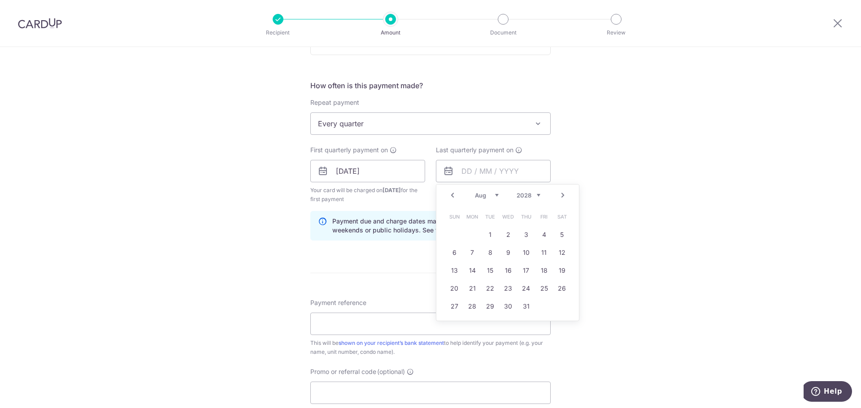
click at [559, 197] on link "Next" at bounding box center [562, 195] width 11 height 11
click at [537, 275] on link "15" at bounding box center [544, 271] width 14 height 14
type input "[DATE]"
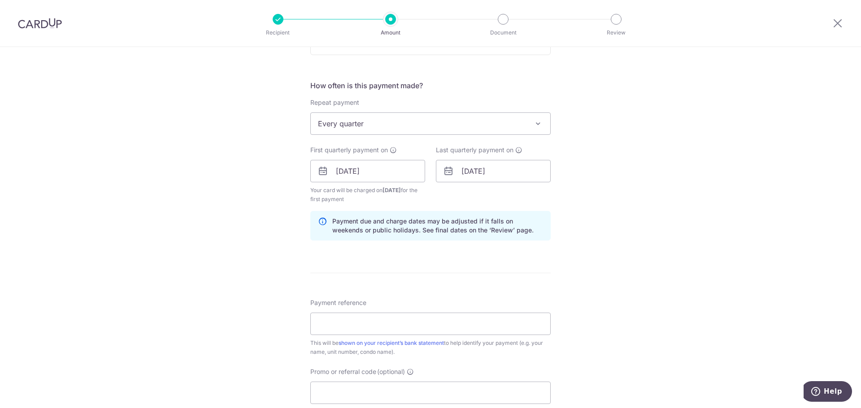
click at [599, 287] on div "Tell us more about your payment Enter payment amount SGD 1,602.30 1602.30 Selec…" at bounding box center [430, 161] width 861 height 857
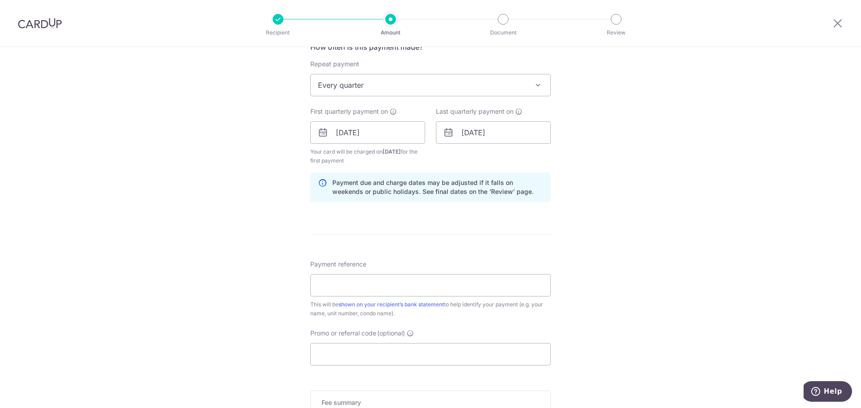
scroll to position [448, 0]
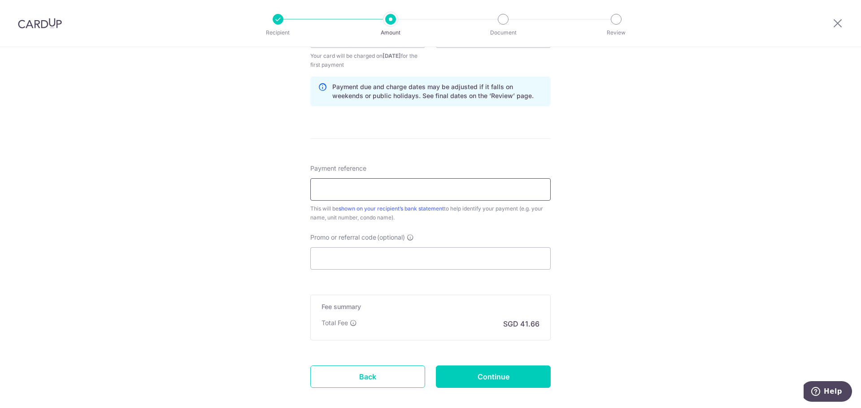
click at [403, 195] on input "Payment reference" at bounding box center [430, 189] width 240 height 22
type input "4880-TID-250213-SKYEVERTON-30-03"
click at [404, 258] on input "Promo or referral code (optional)" at bounding box center [430, 259] width 240 height 22
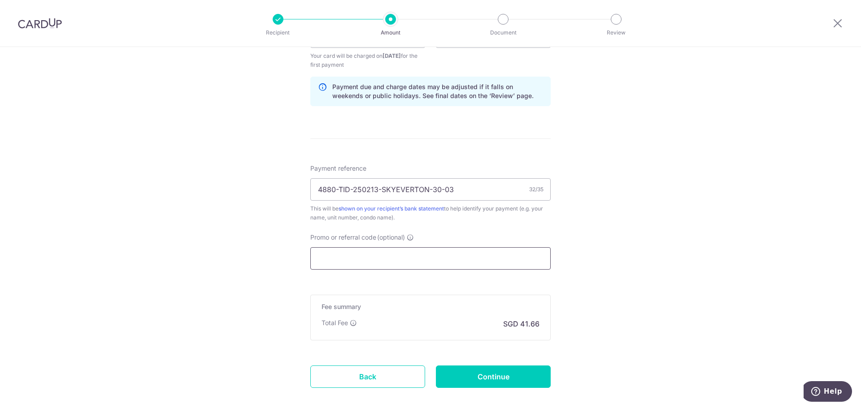
click at [404, 258] on input "Promo or referral code (optional)" at bounding box center [430, 259] width 240 height 22
click at [376, 260] on input "Promo or referral code (optional)" at bounding box center [430, 259] width 240 height 22
paste input "REC185"
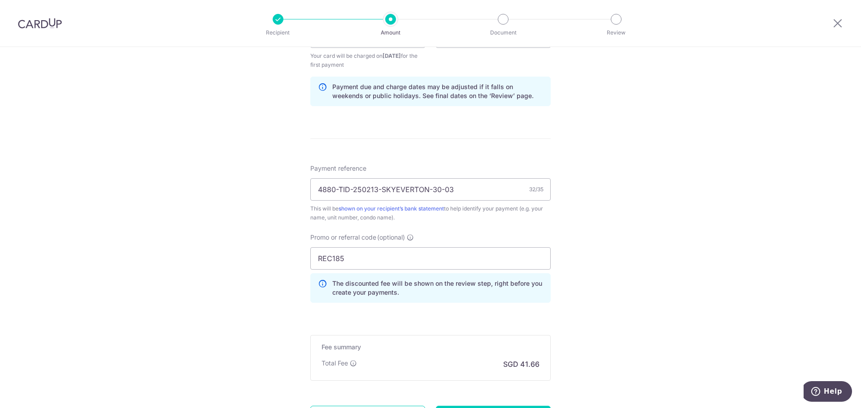
click at [627, 272] on div "Tell us more about your payment Enter payment amount SGD 1,602.30 1602.30 Selec…" at bounding box center [430, 47] width 861 height 897
click at [390, 262] on input "REC185" at bounding box center [430, 259] width 240 height 22
type input "REC185"
click at [589, 308] on div "Tell us more about your payment Enter payment amount SGD 1,602.30 1602.30 Selec…" at bounding box center [430, 47] width 861 height 897
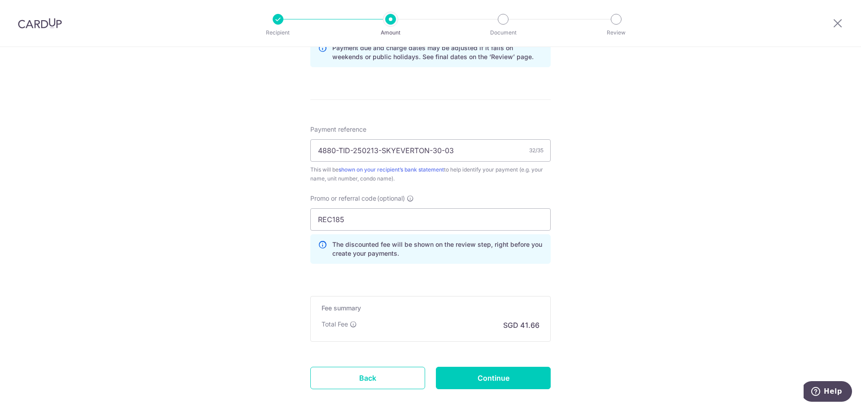
scroll to position [536, 0]
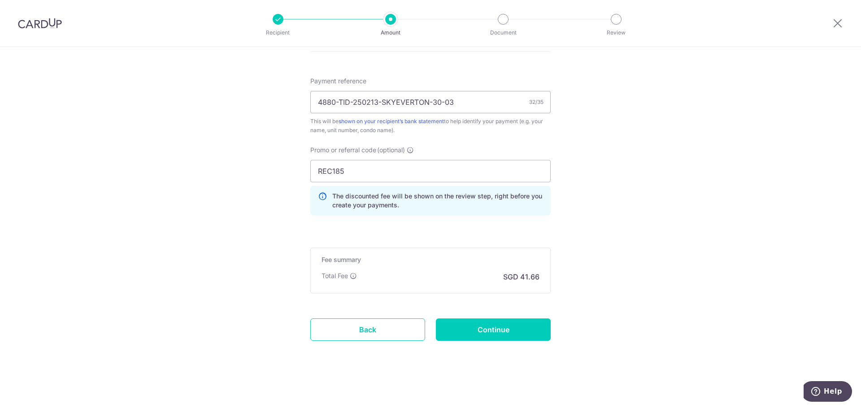
click at [372, 172] on input "REC185" at bounding box center [430, 171] width 240 height 22
click at [477, 336] on input "Continue" at bounding box center [493, 330] width 115 height 22
type input "Create Schedule"
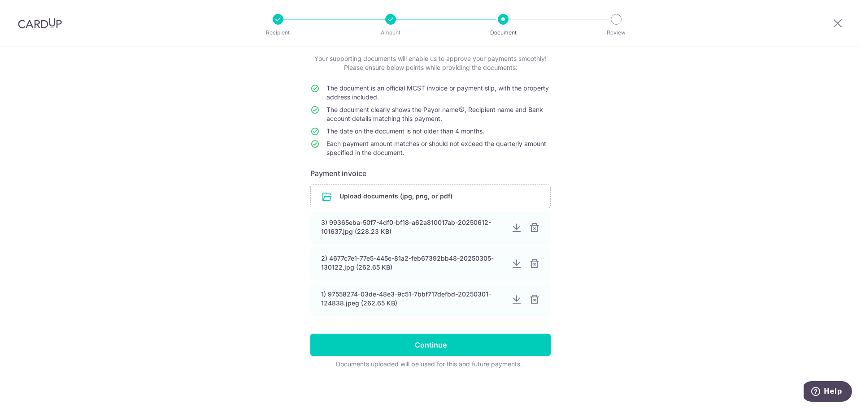
scroll to position [55, 0]
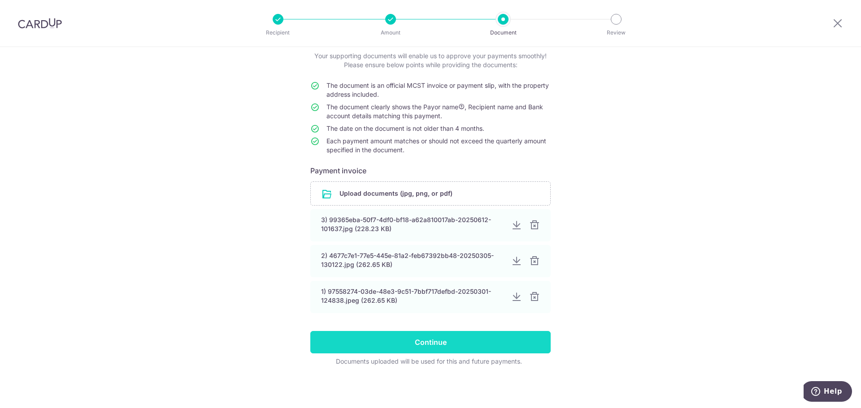
click at [438, 343] on input "Continue" at bounding box center [430, 342] width 240 height 22
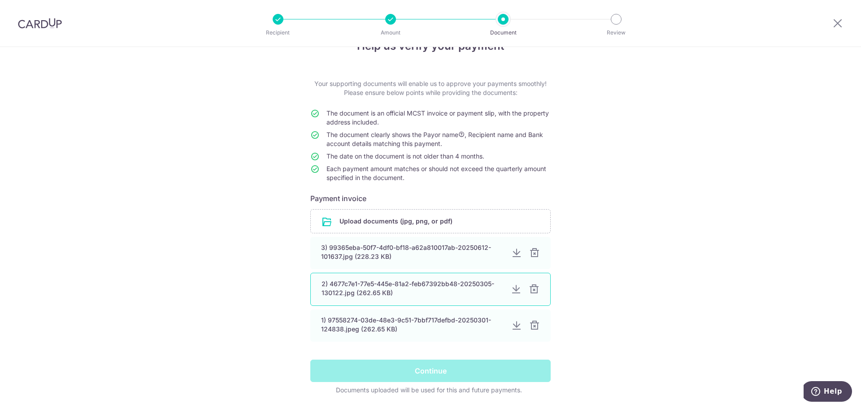
scroll to position [0, 0]
